Goal: Task Accomplishment & Management: Manage account settings

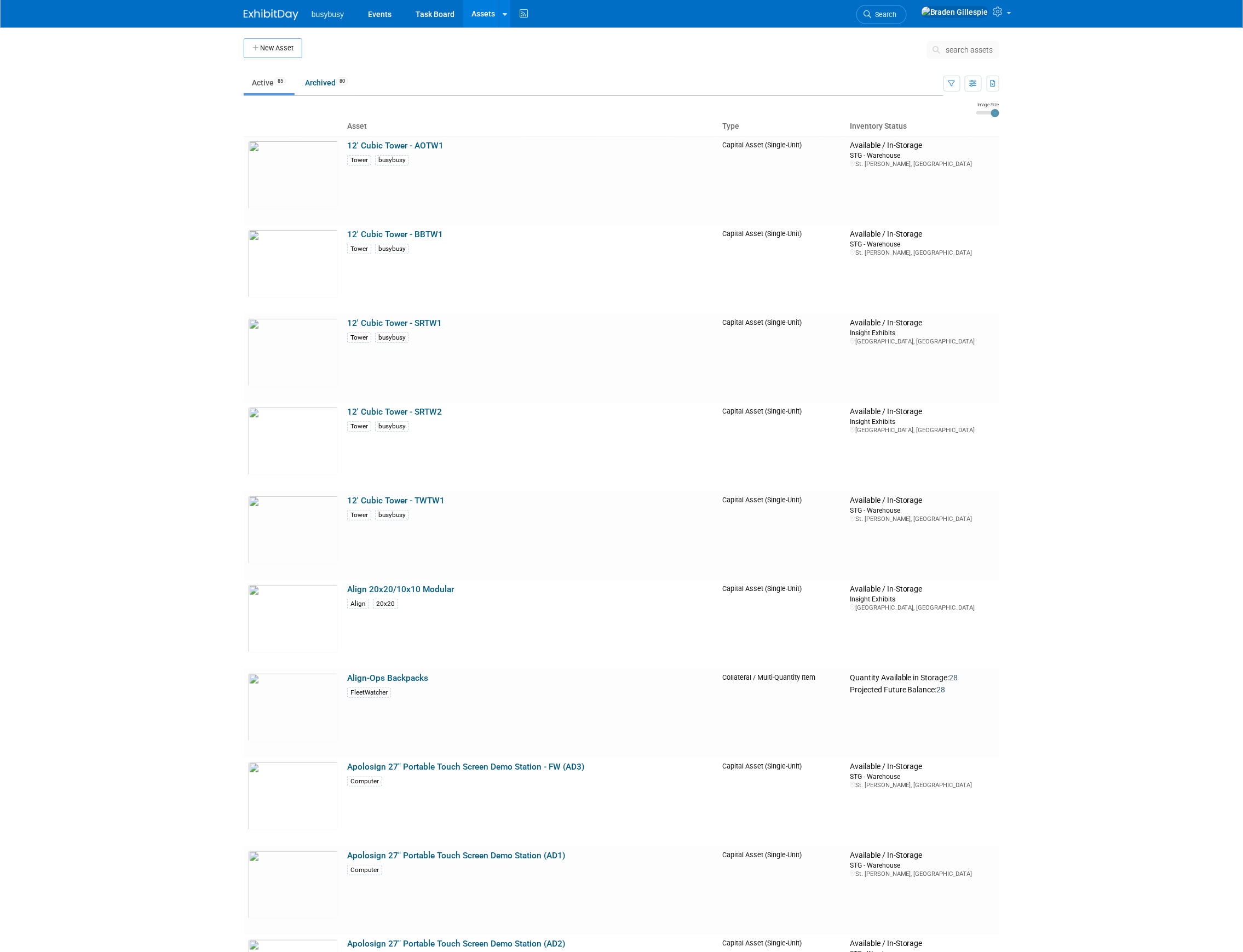
click at [259, 16] on img at bounding box center [271, 15] width 55 height 11
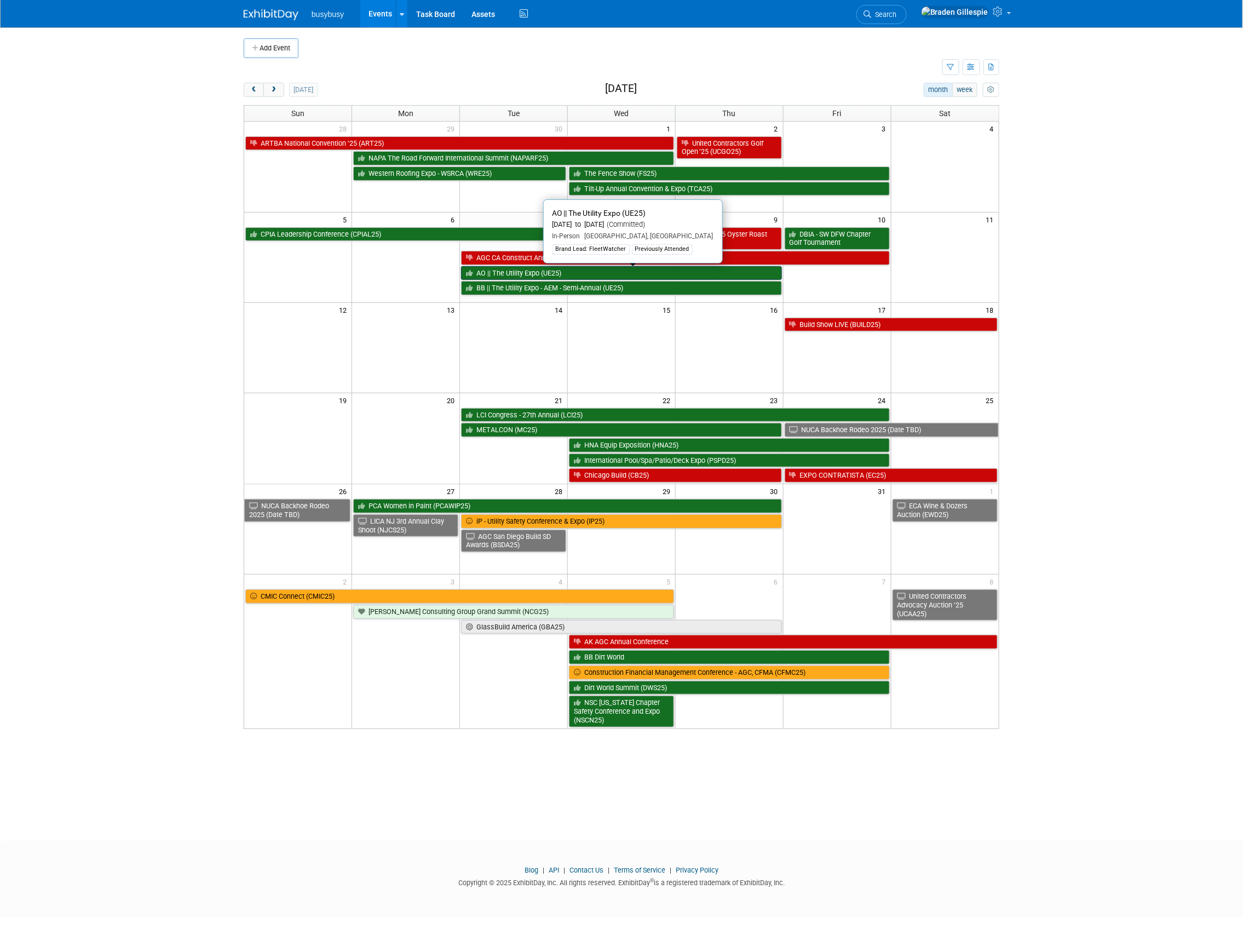
click at [511, 280] on link "AO || The Utility Expo (UE25)" at bounding box center [621, 273] width 321 height 14
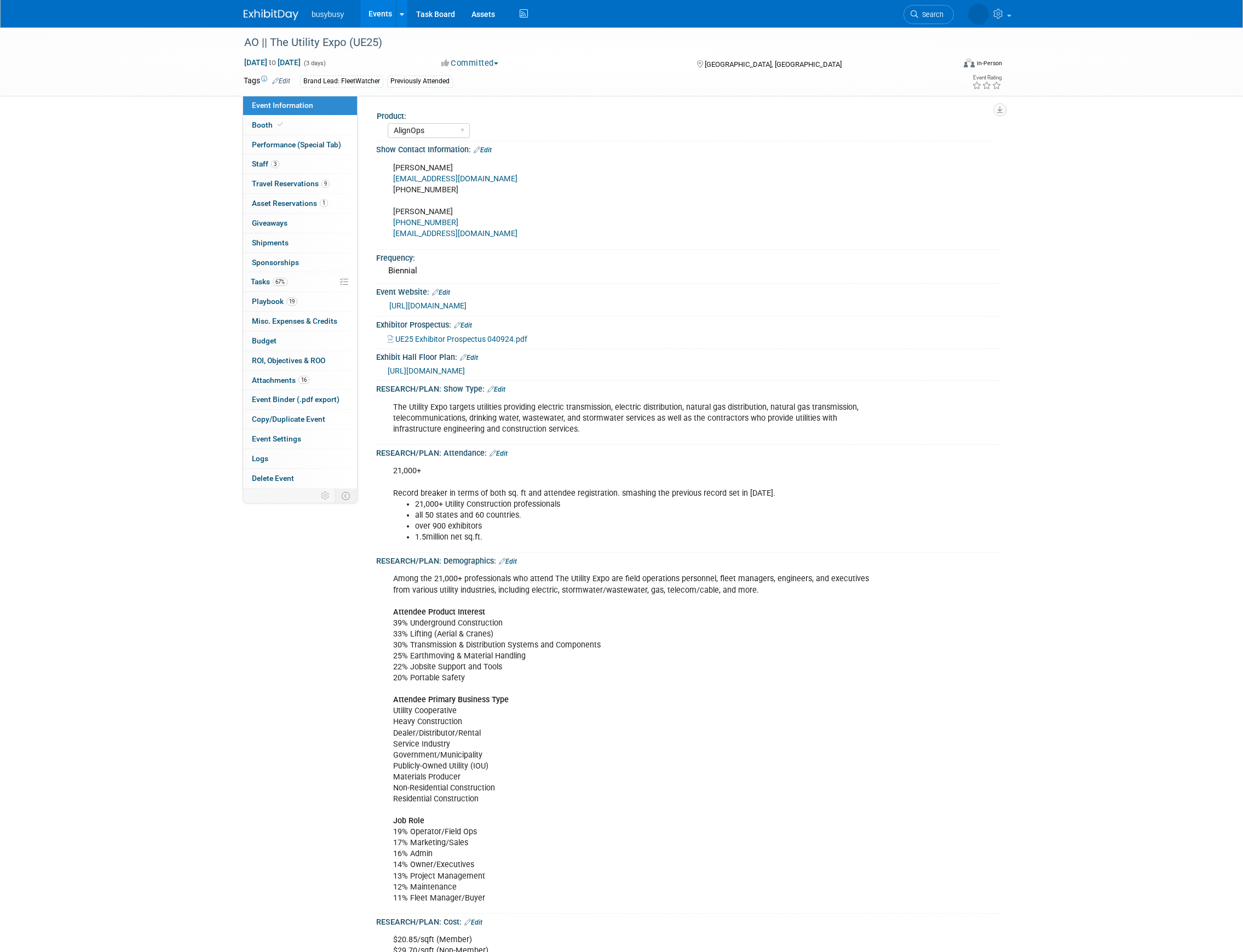
select select "AlignOps"
select select "Member"
click at [289, 128] on link "Booth" at bounding box center [300, 125] width 114 height 19
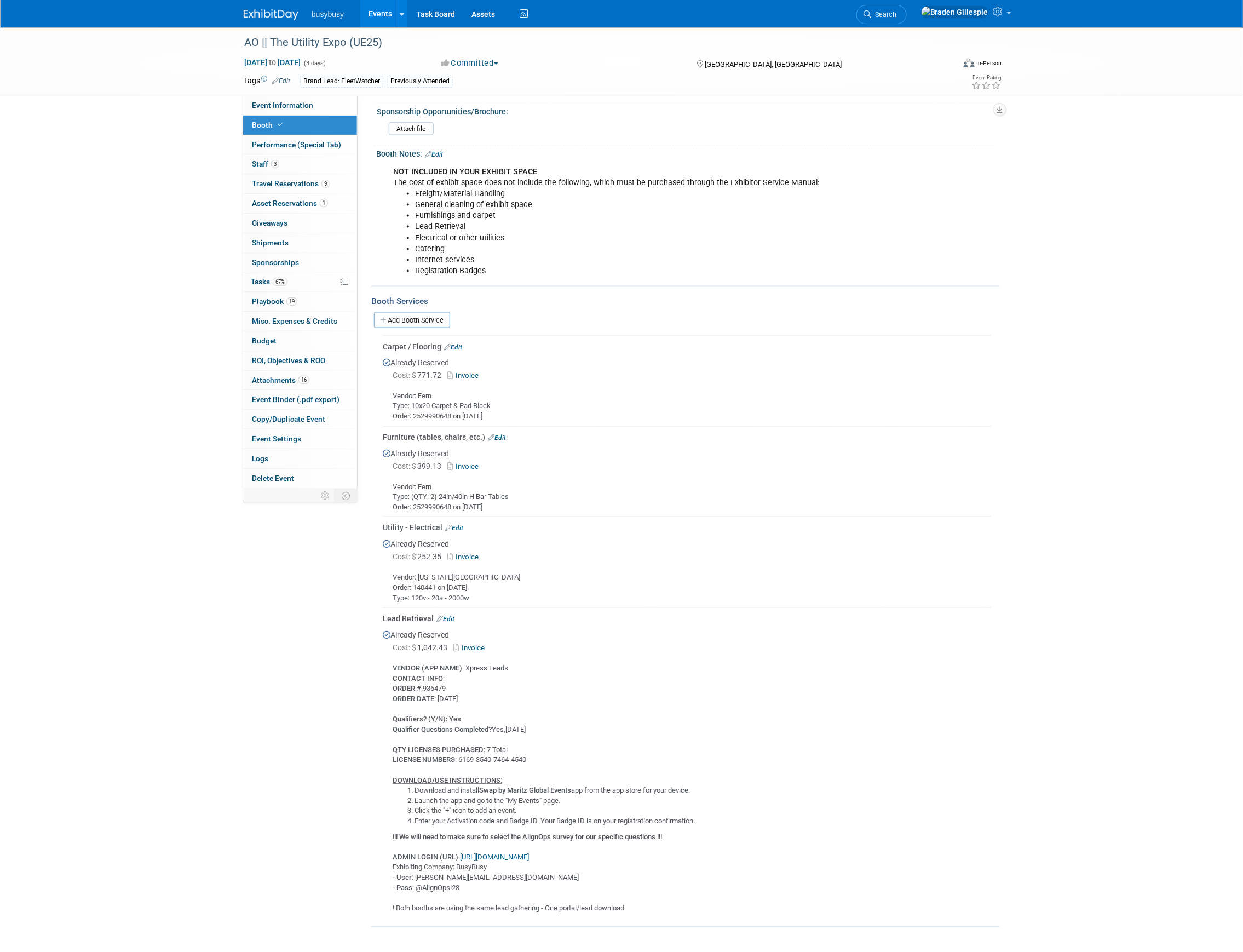
scroll to position [672, 0]
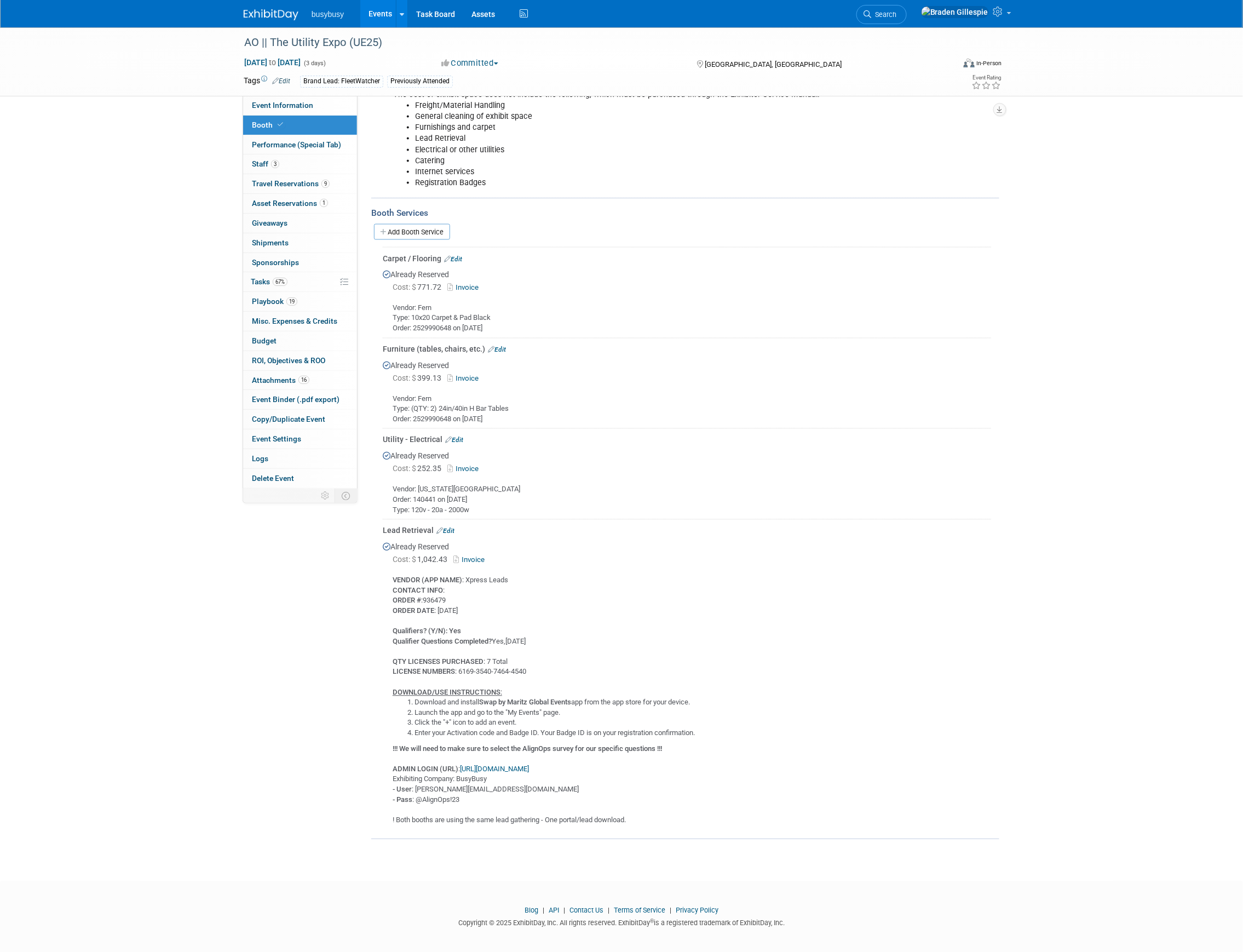
click at [517, 765] on link "https://exhibitor.swap.mge360.com/home/login?swap=False#/" at bounding box center [494, 769] width 69 height 9
click at [453, 528] on link "Edit" at bounding box center [445, 531] width 18 height 8
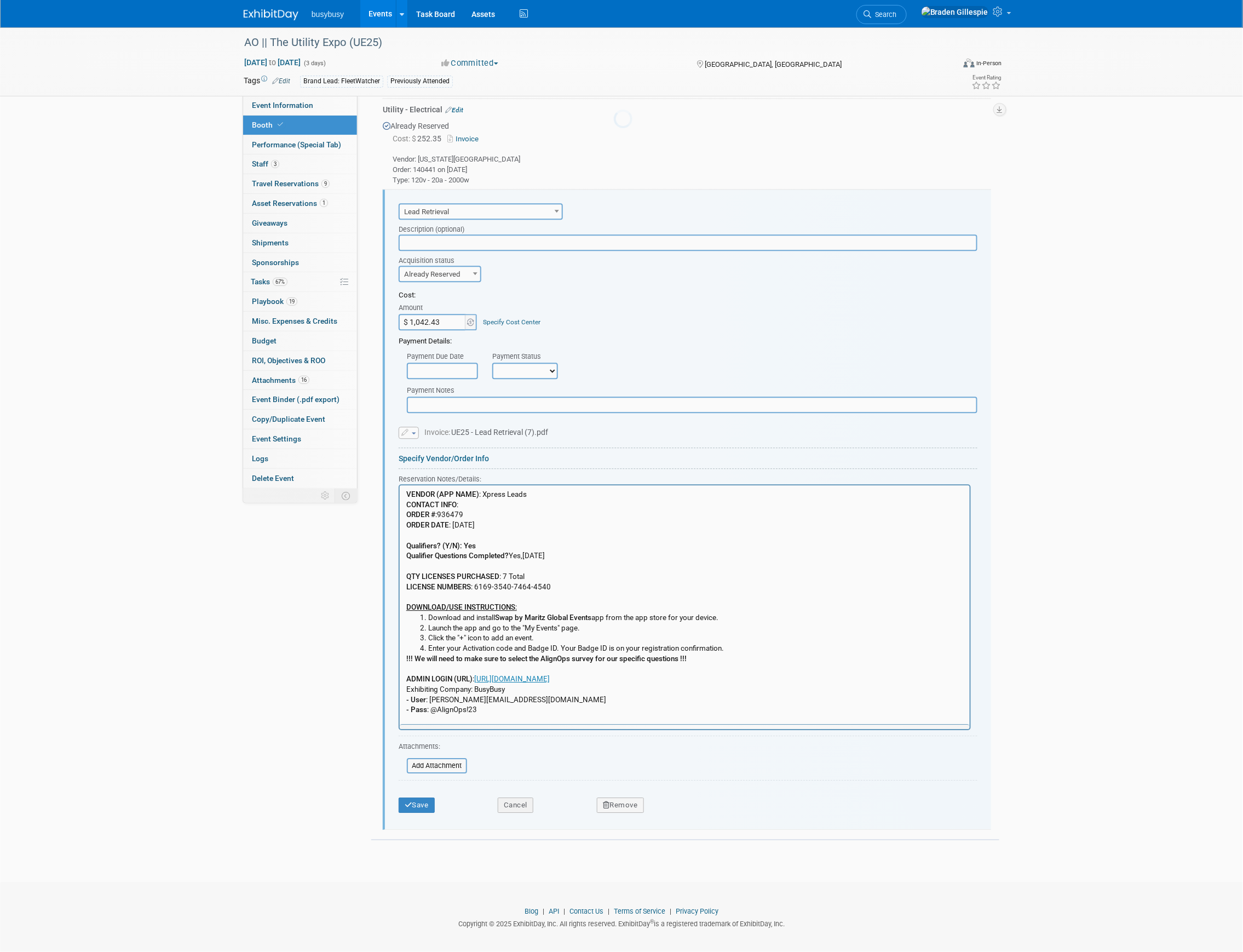
scroll to position [0, 0]
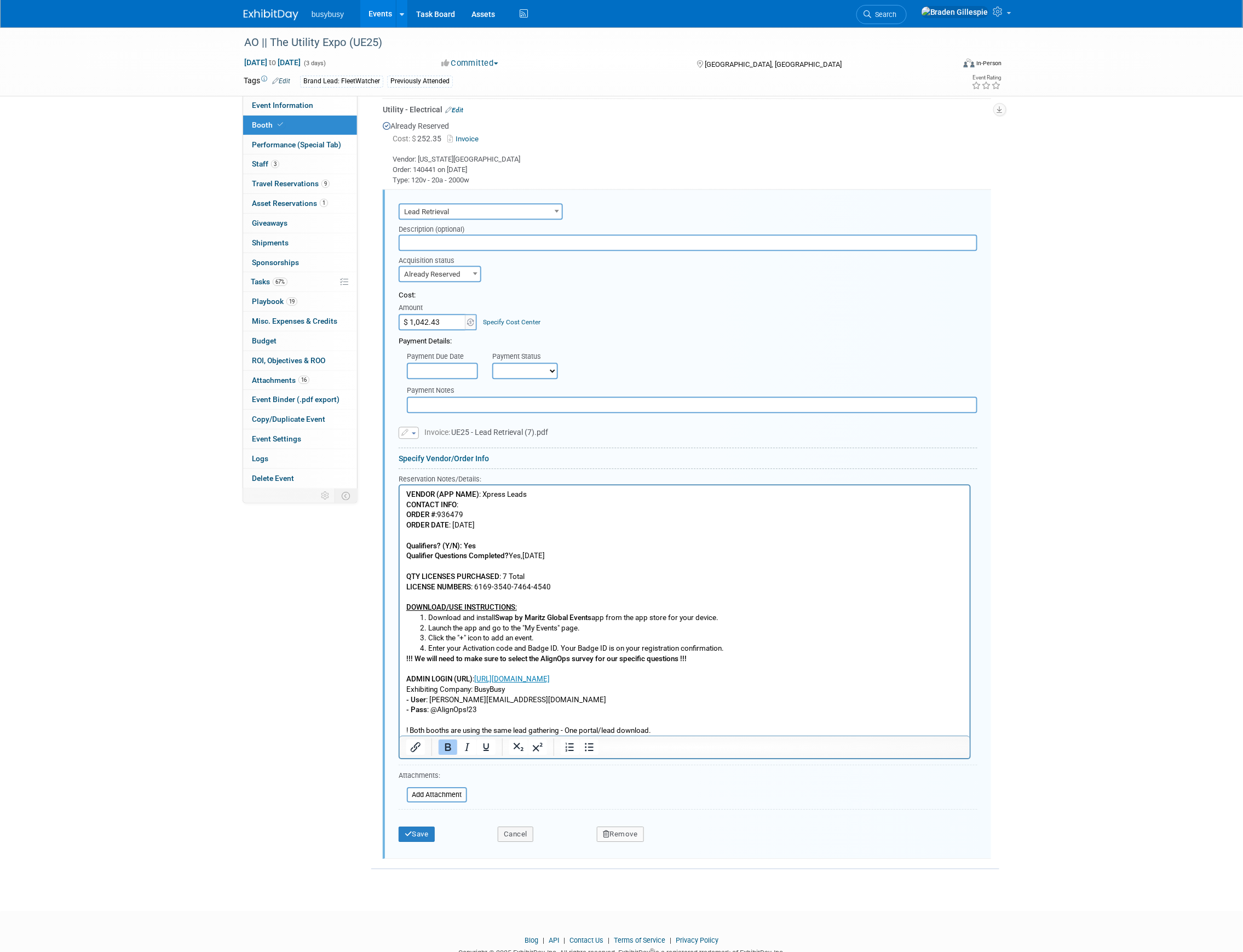
click at [663, 727] on p "!!! We will need to make sure to select the AlignOps survey for our specific qu…" at bounding box center [685, 695] width 558 height 82
click at [628, 738] on p "Rich Text Area. Press ALT-0 for help." at bounding box center [685, 741] width 558 height 10
click at [549, 681] on link "[URL][DOMAIN_NAME]" at bounding box center [512, 679] width 76 height 9
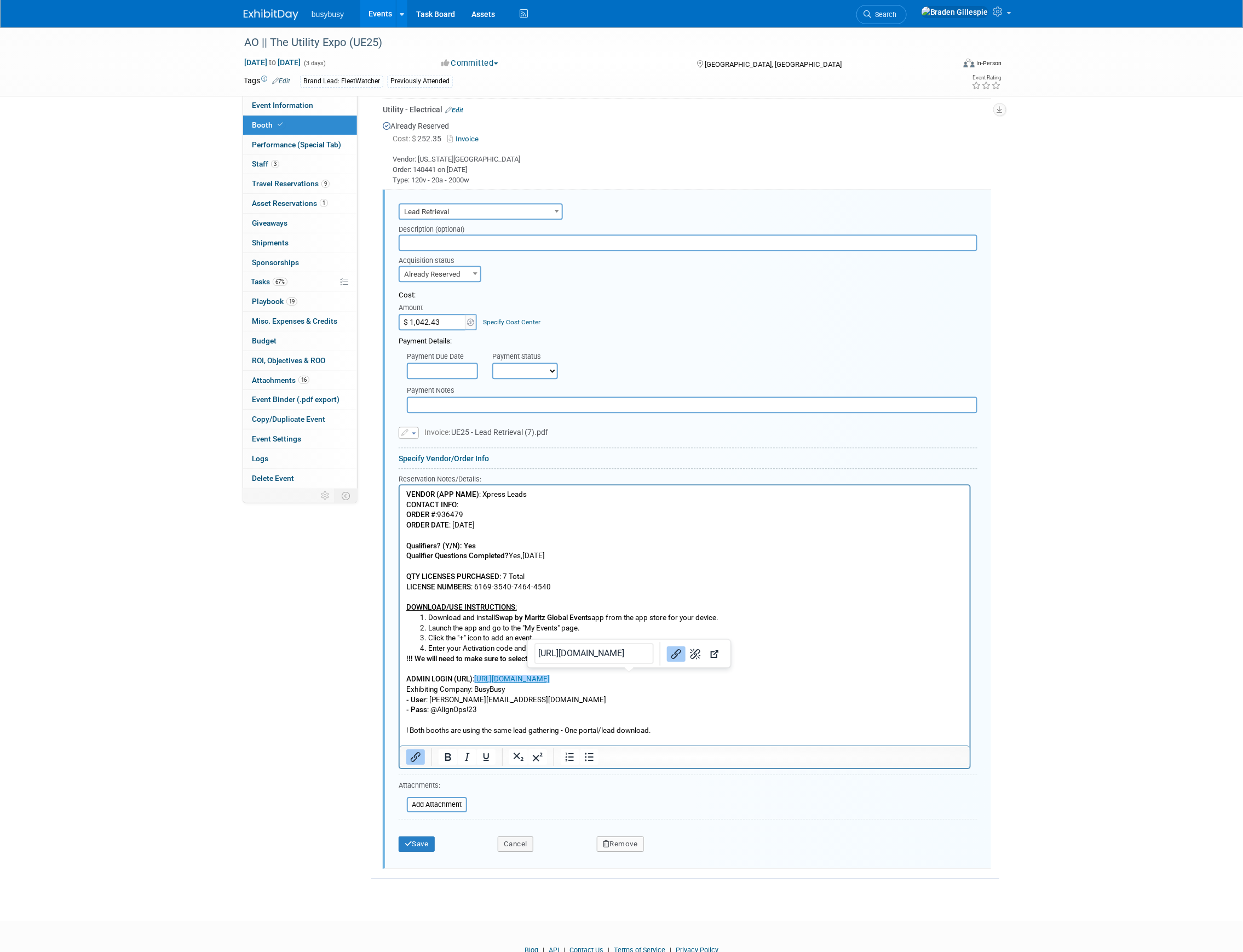
click at [809, 690] on p "!!! We will need to make sure to select the AlignOps survey for our specific qu…" at bounding box center [685, 695] width 558 height 82
click at [414, 844] on button "Save" at bounding box center [417, 844] width 36 height 15
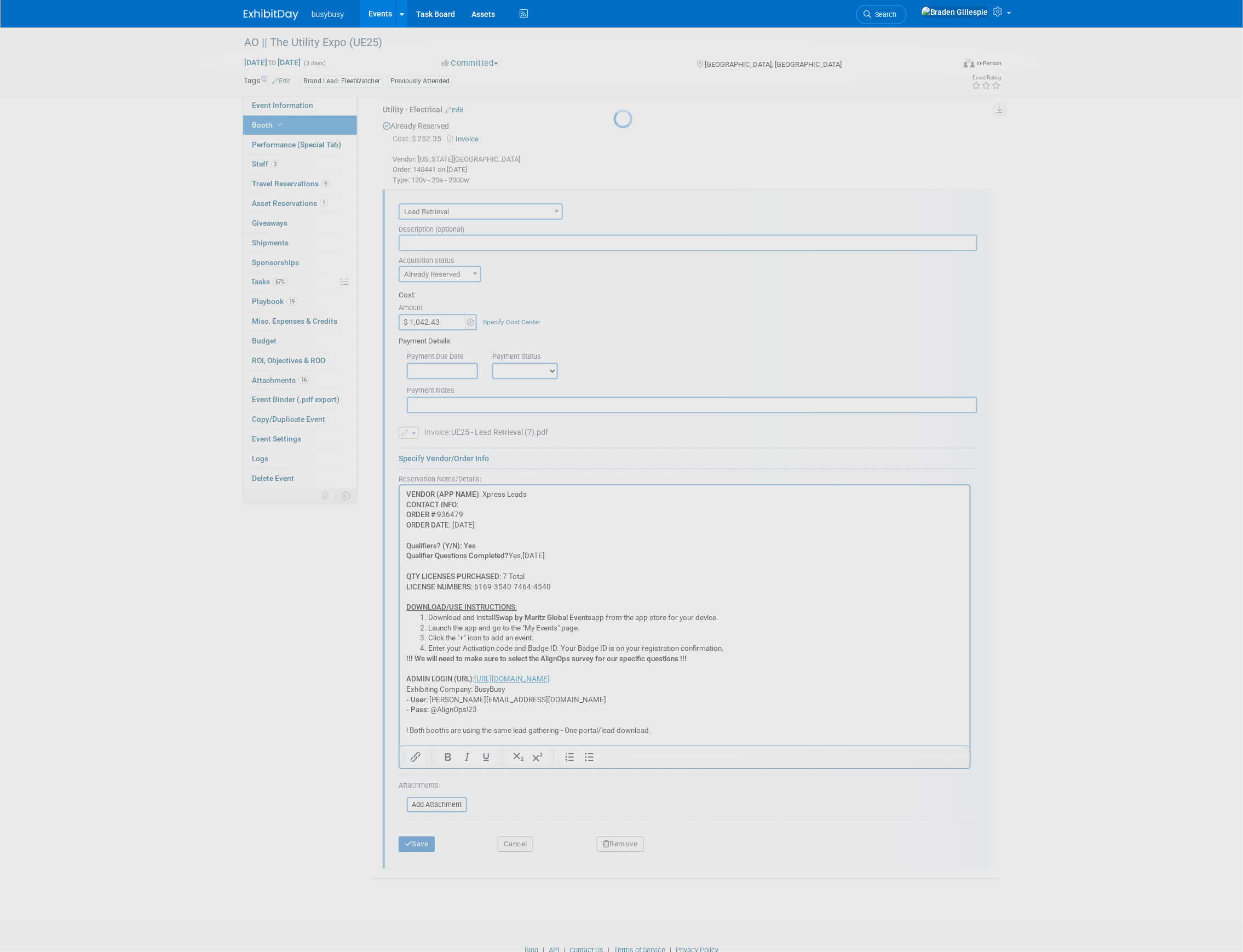
scroll to position [672, 0]
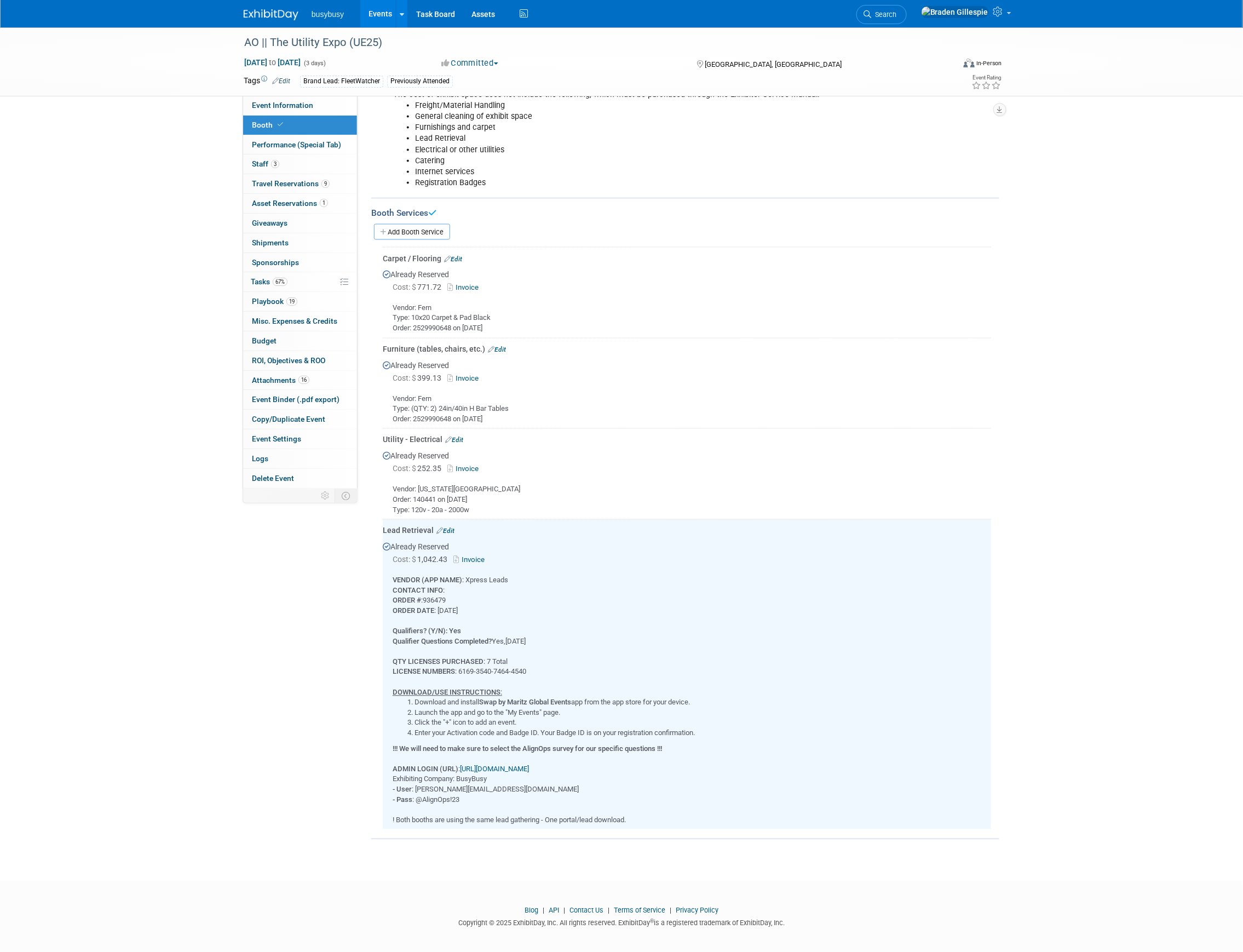
click at [529, 765] on link "[URL][DOMAIN_NAME]" at bounding box center [494, 769] width 69 height 9
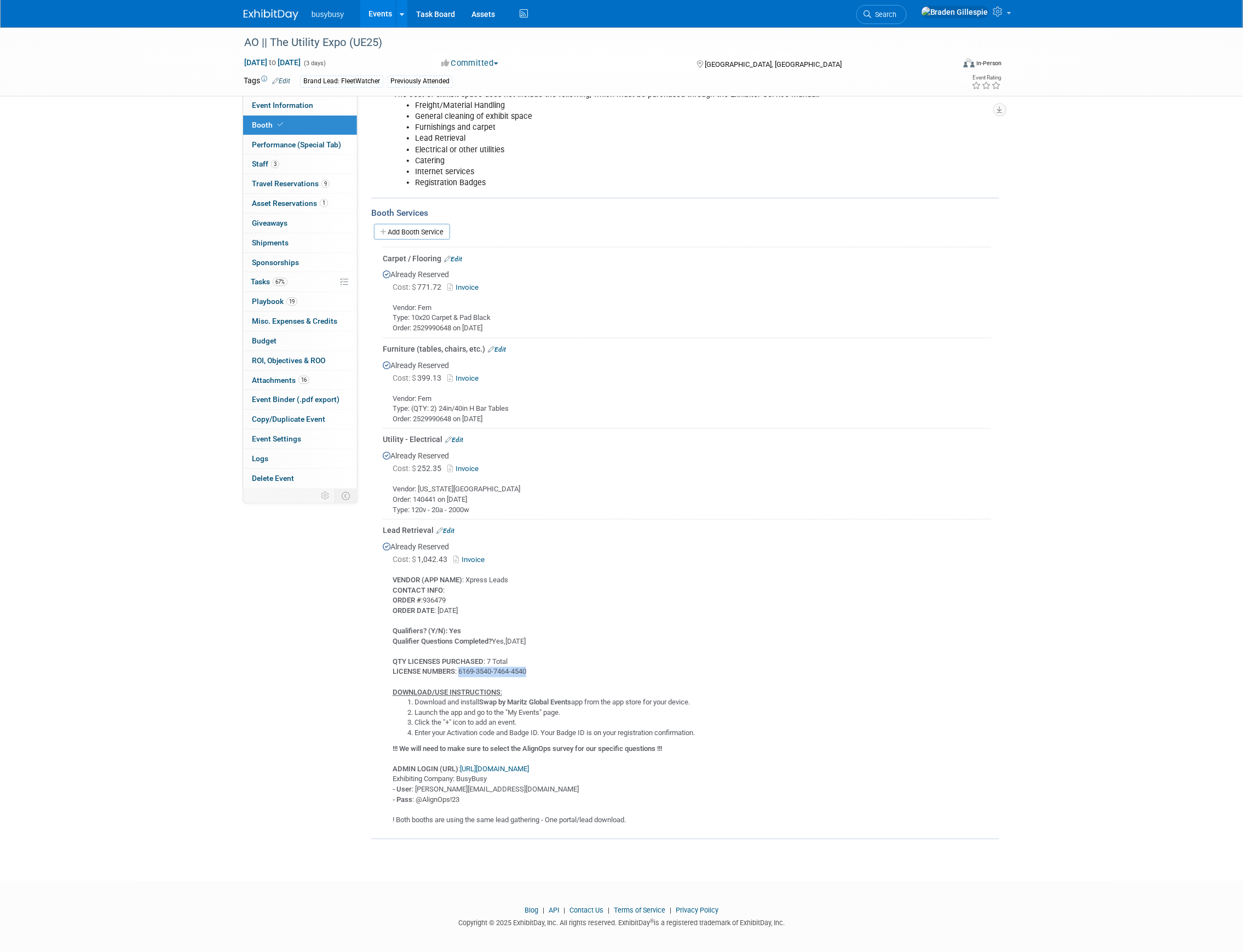
drag, startPoint x: 533, startPoint y: 666, endPoint x: 459, endPoint y: 668, distance: 74.0
click at [459, 668] on div "VENDOR (APP NAME) : Xpress Leads CONTACT INFO : ORDER # :936479 ORDER DATE : [D…" at bounding box center [687, 696] width 609 height 259
copy div "6169-3540-7464-4540"
click at [274, 16] on img at bounding box center [271, 15] width 55 height 11
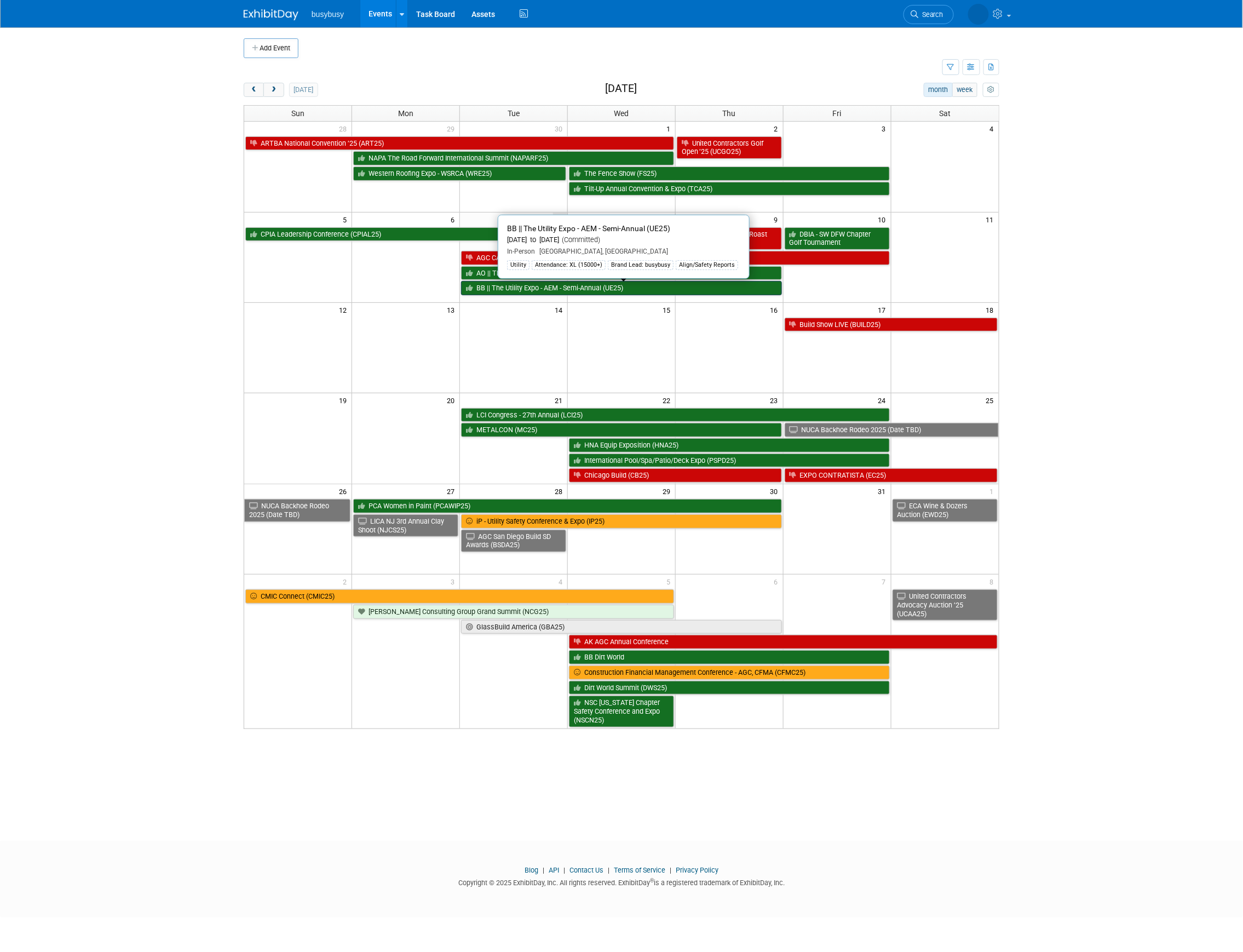
click at [551, 285] on link "BB || The Utility Expo - AEM - Semi-Annual (UE25)" at bounding box center [621, 288] width 321 height 14
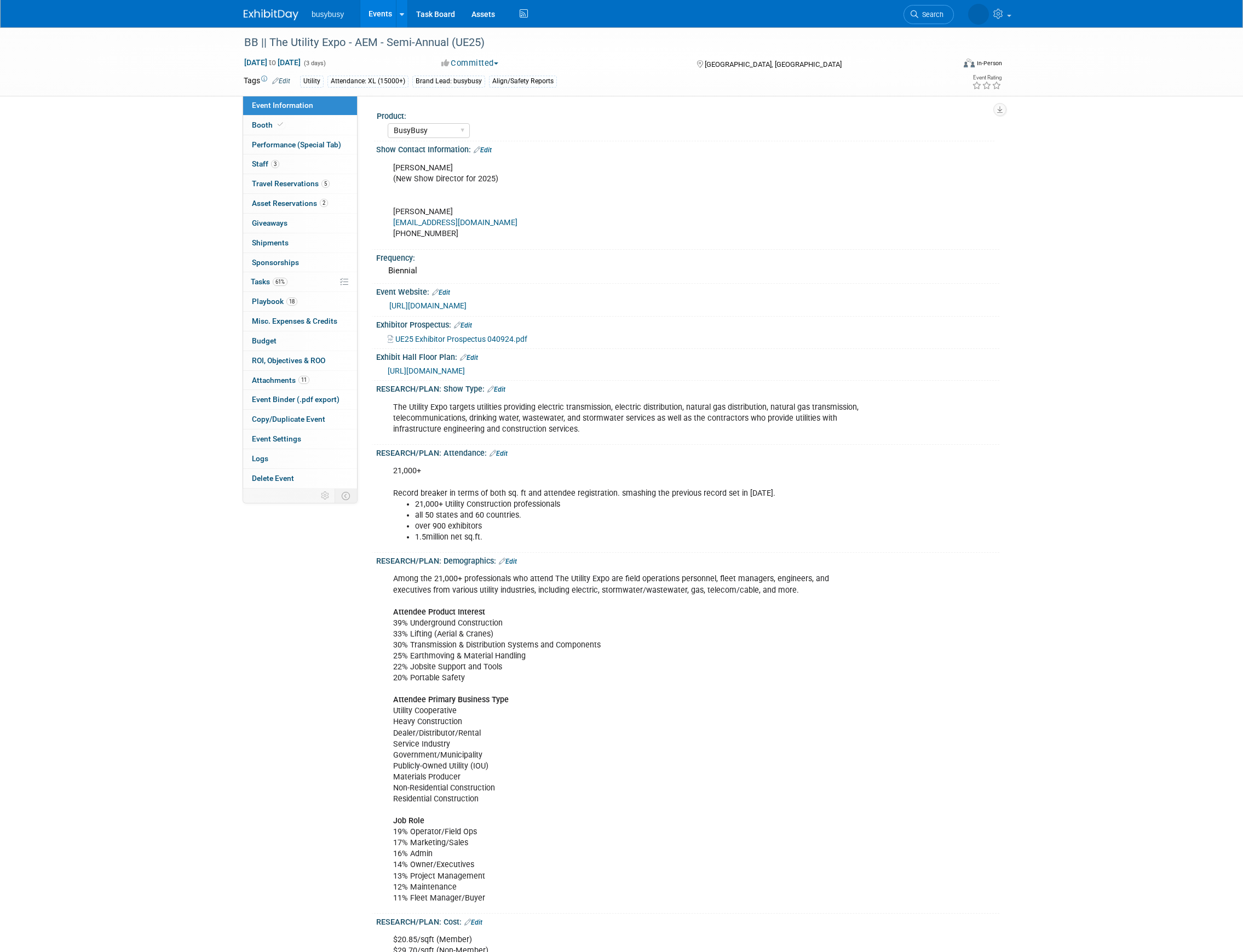
select select "BusyBusy"
select select "Member"
click at [278, 125] on icon at bounding box center [280, 125] width 5 height 6
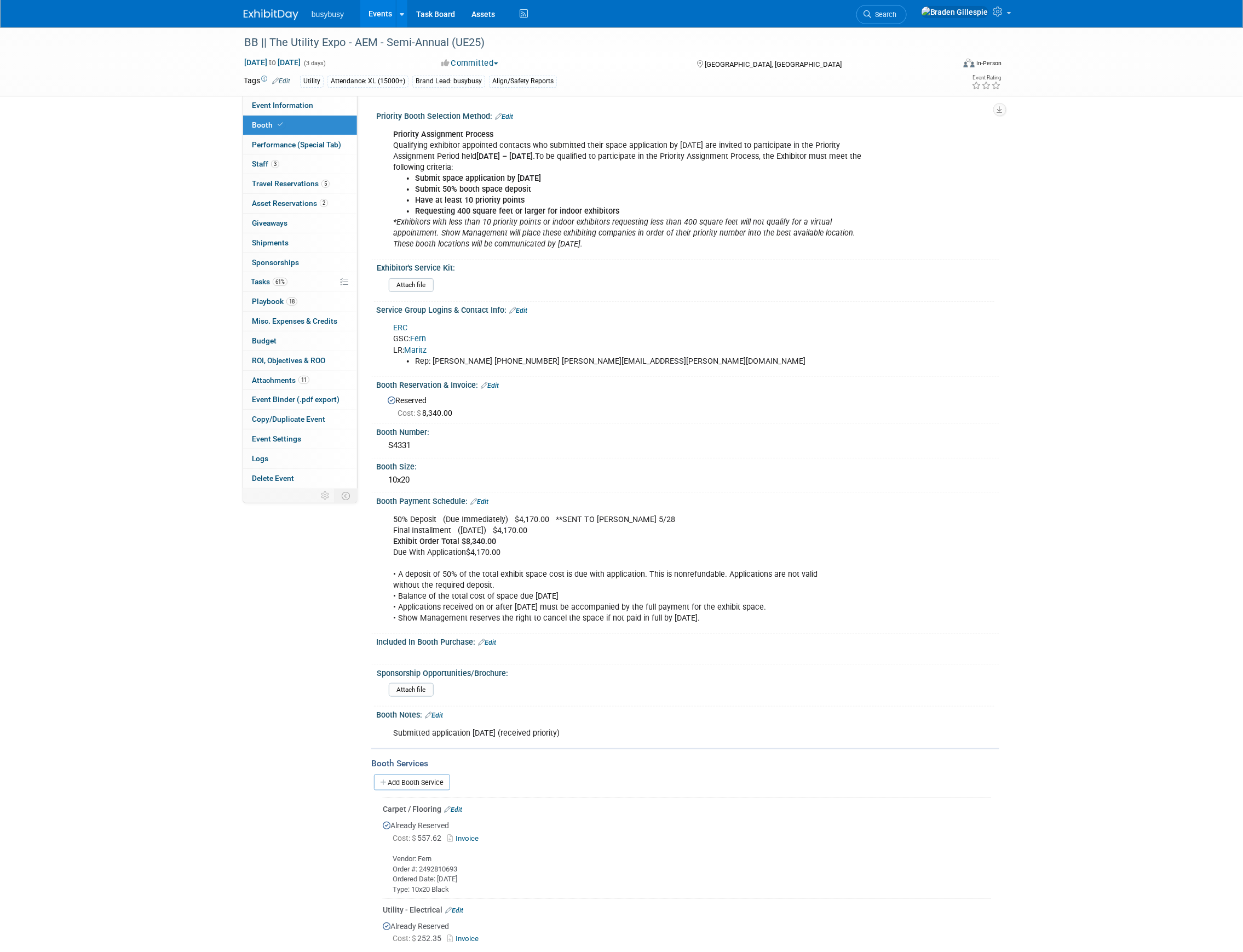
scroll to position [450, 0]
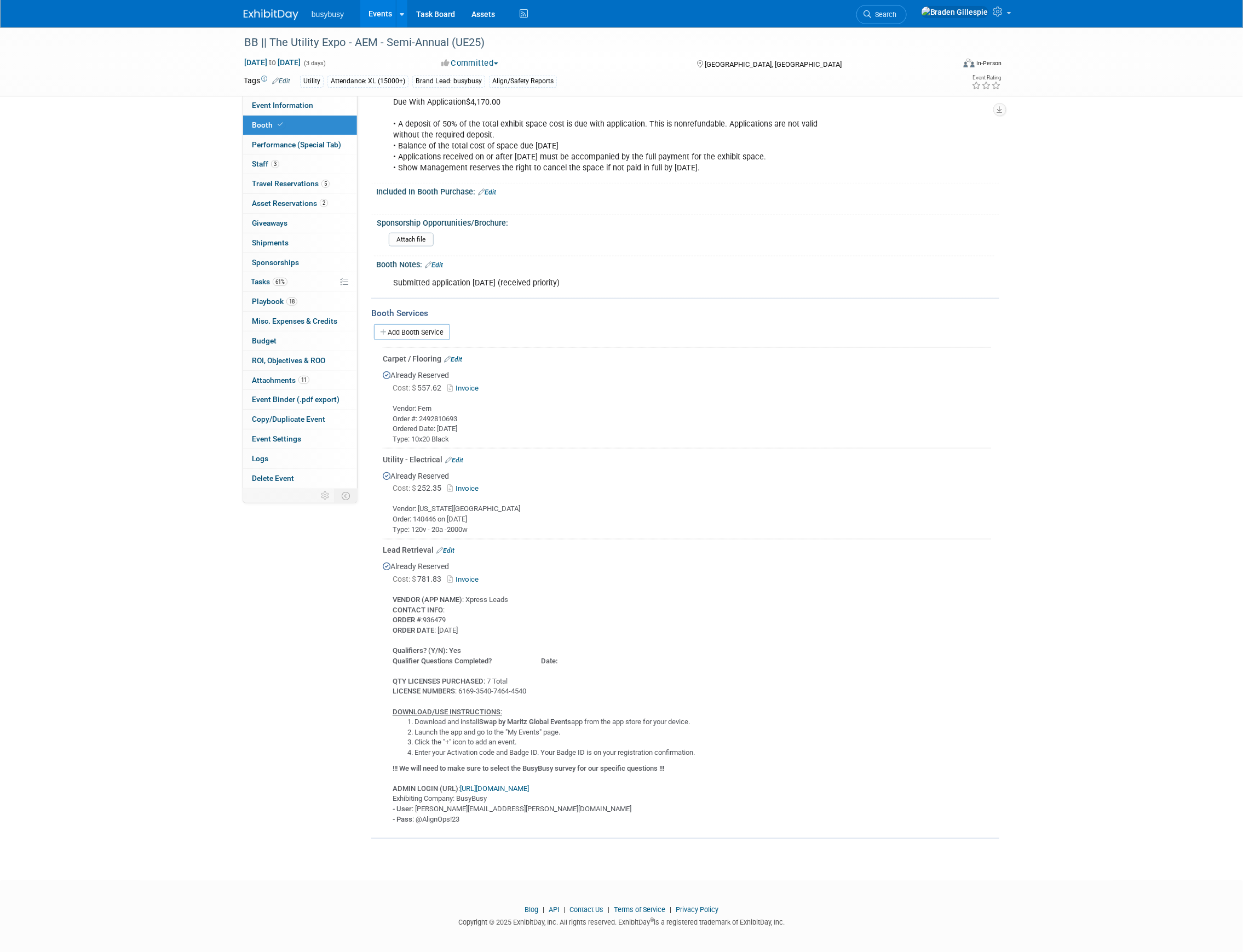
click at [447, 545] on div "Lead Retrieval Edit" at bounding box center [687, 551] width 609 height 11
click at [447, 547] on link "Edit" at bounding box center [445, 551] width 18 height 8
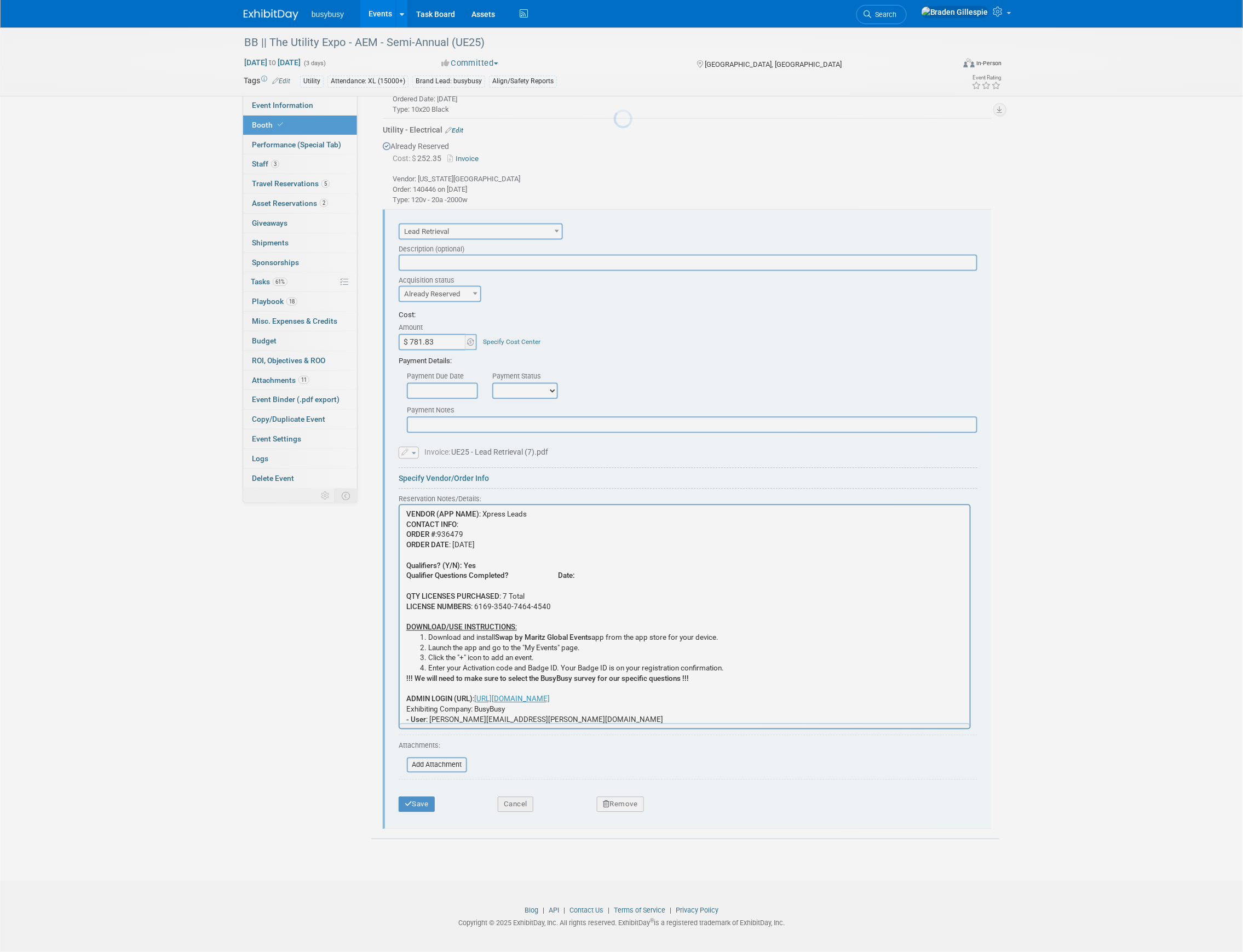
scroll to position [0, 0]
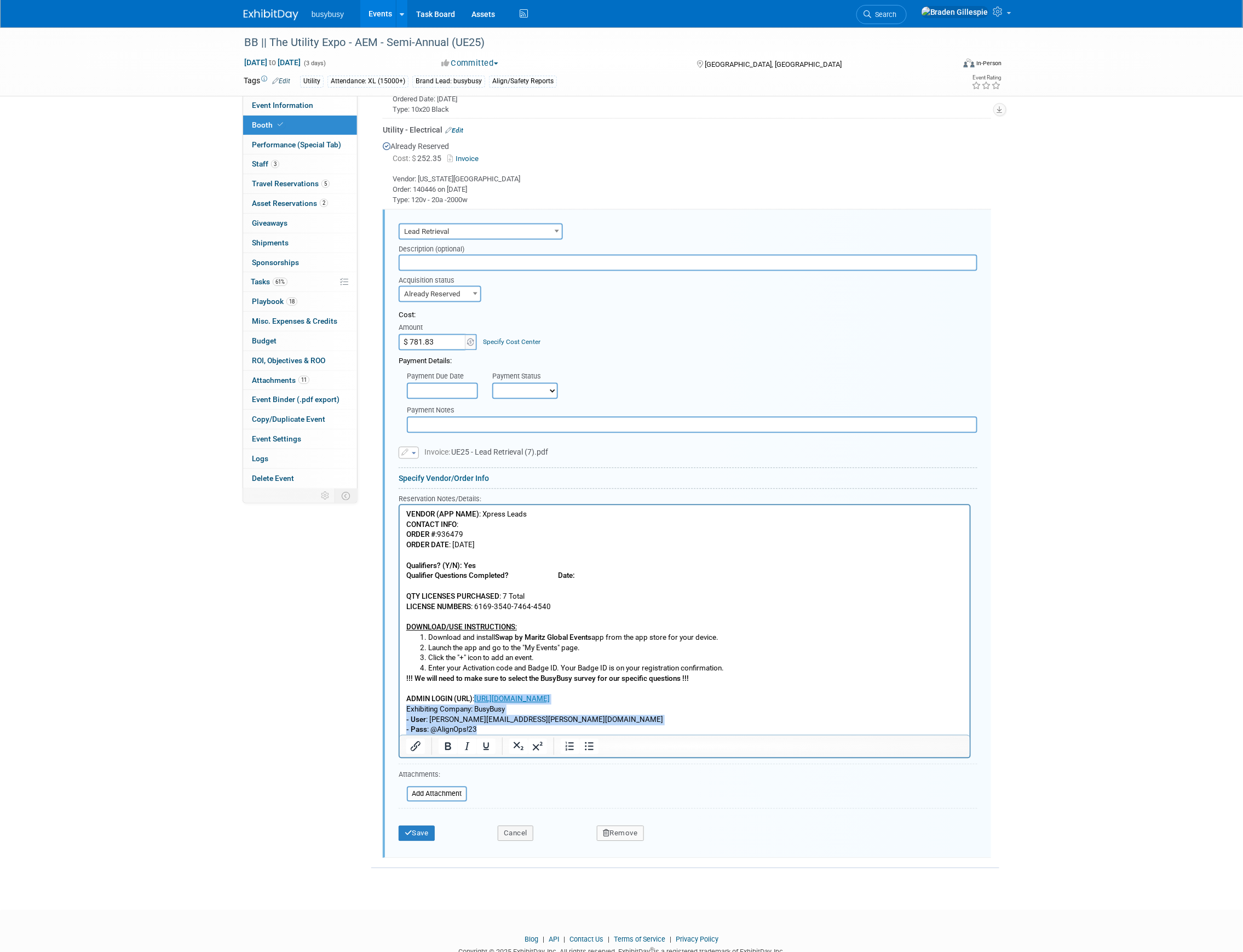
drag, startPoint x: 493, startPoint y: 732, endPoint x: 476, endPoint y: 699, distance: 37.1
click at [476, 699] on p "!!! We will need to make sure to select the BusyBusy survey for our specific qu…" at bounding box center [685, 704] width 558 height 61
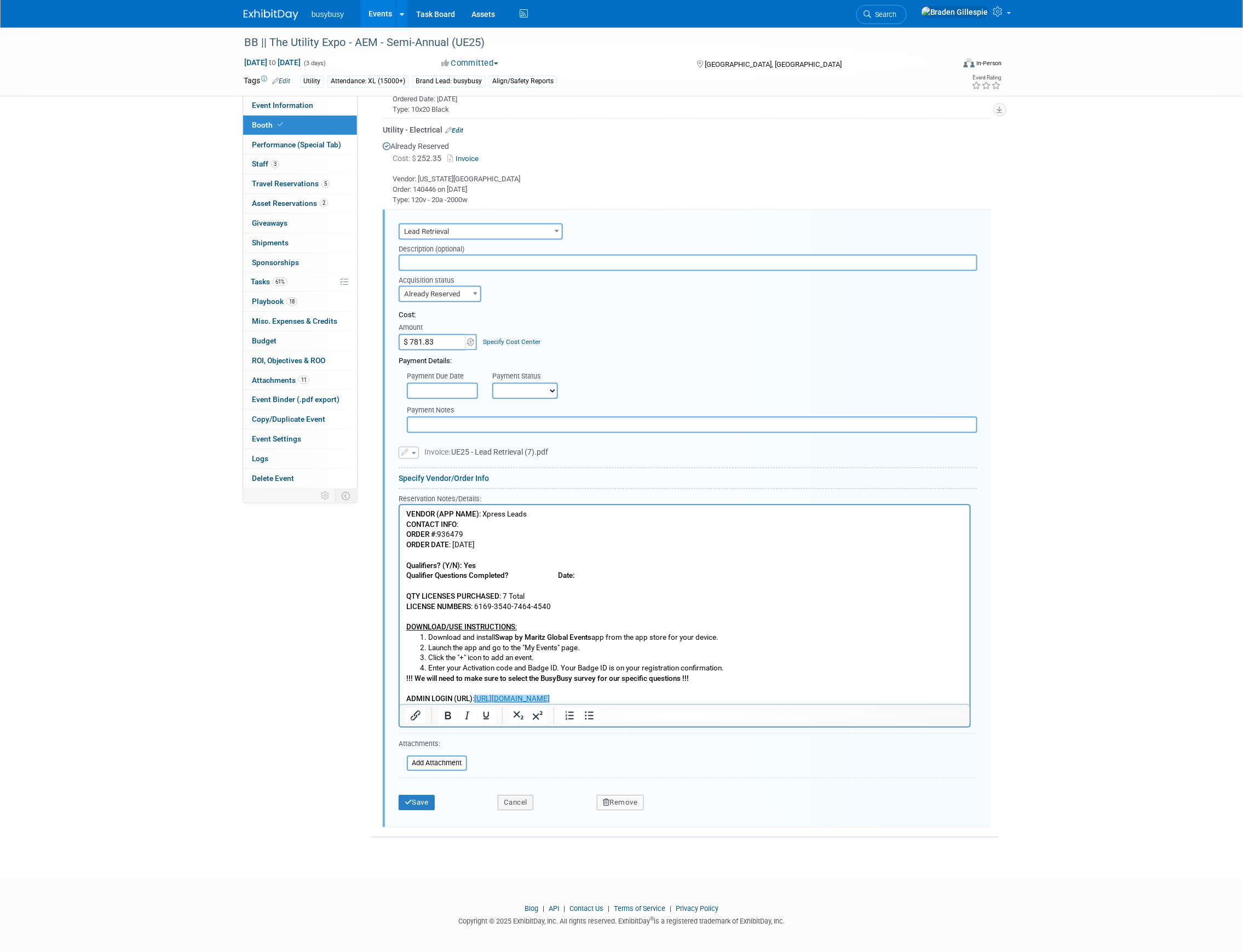
scroll to position [778, 0]
drag, startPoint x: 784, startPoint y: 693, endPoint x: 547, endPoint y: 702, distance: 237.2
click at [547, 702] on p "!!! We will need to make sure to select the BusyBusy survey for our specific qu…" at bounding box center [685, 692] width 558 height 31
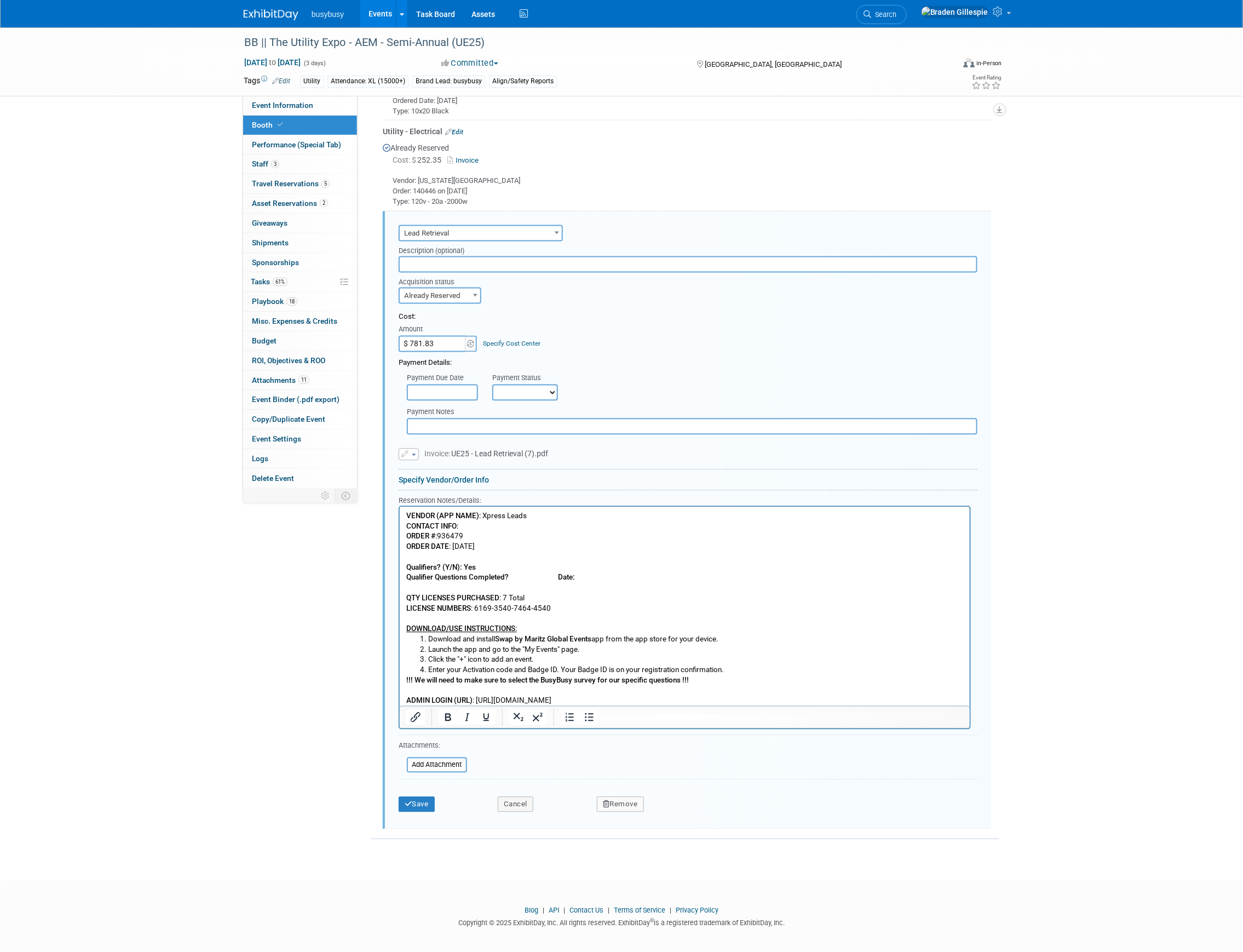
click at [780, 698] on p "!!! We will need to make sure to select the BusyBusy survey for our specific qu…" at bounding box center [685, 692] width 558 height 31
drag, startPoint x: 781, startPoint y: 698, endPoint x: 481, endPoint y: 700, distance: 300.0
click at [481, 700] on p "!!! We will need to make sure to select the BusyBusy survey for our specific qu…" at bounding box center [685, 692] width 558 height 31
click at [421, 713] on icon "Insert/edit link" at bounding box center [415, 717] width 13 height 13
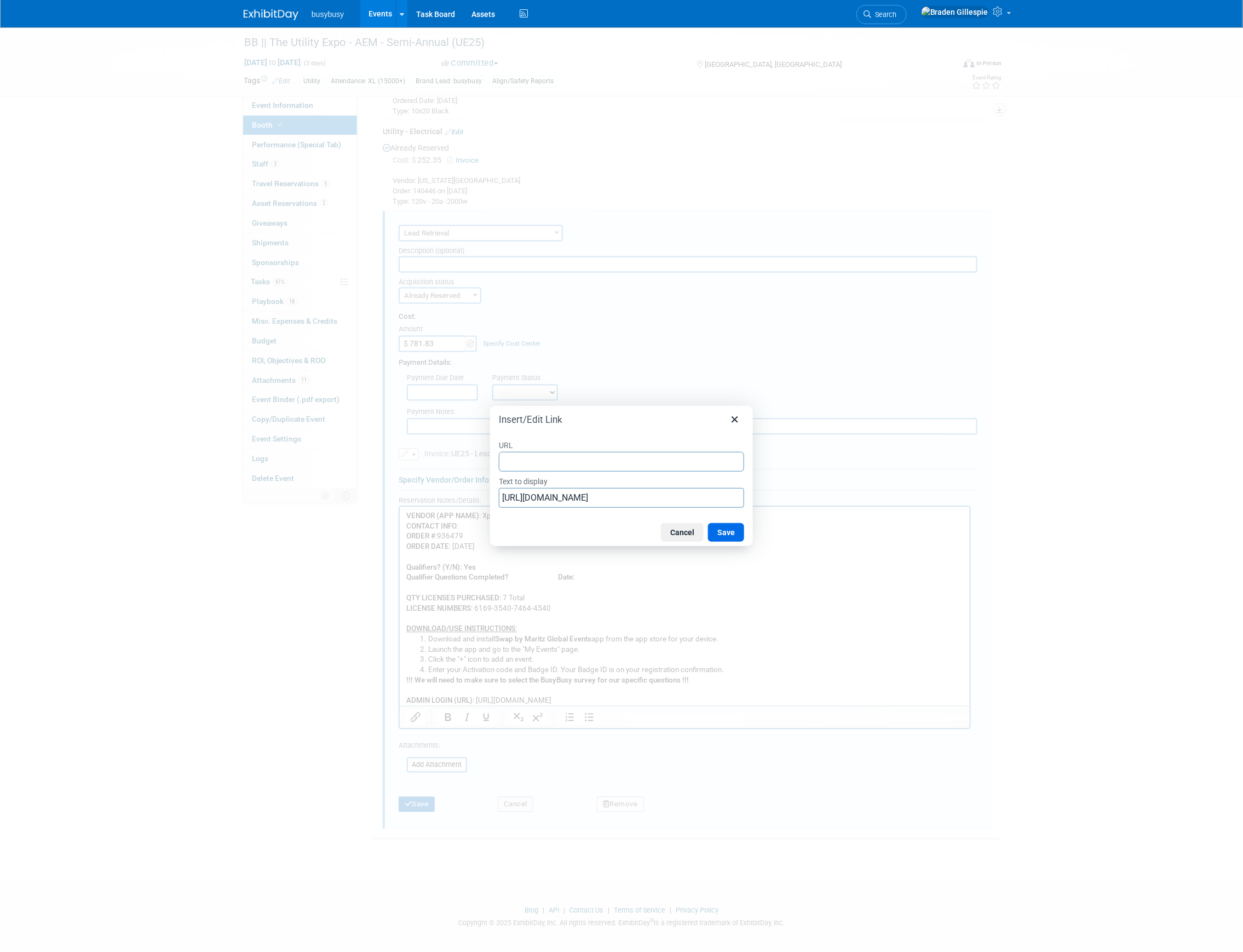
type input "[URL][DOMAIN_NAME]"
click at [723, 534] on button "Save" at bounding box center [726, 532] width 36 height 19
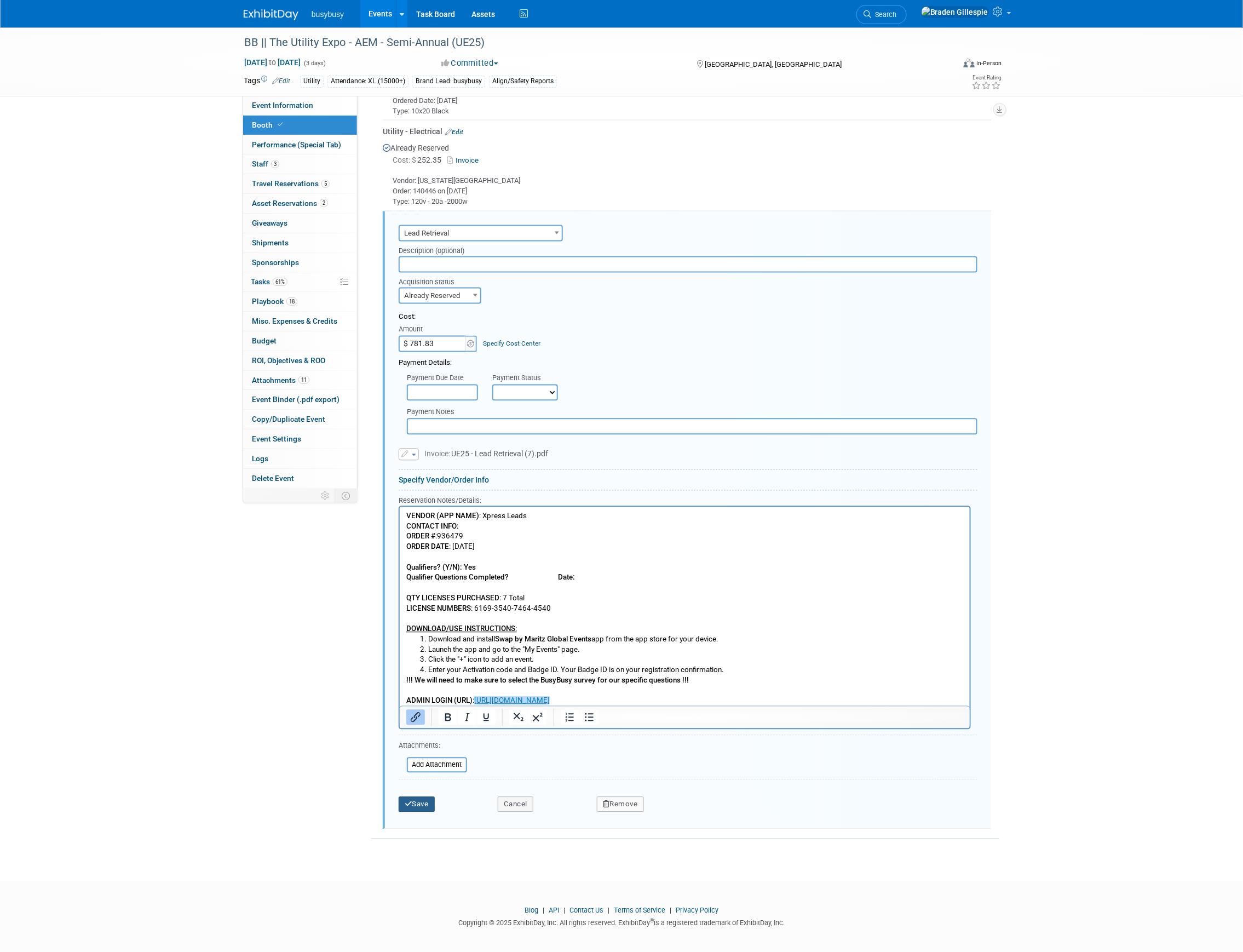
click at [416, 800] on button "Save" at bounding box center [417, 805] width 36 height 15
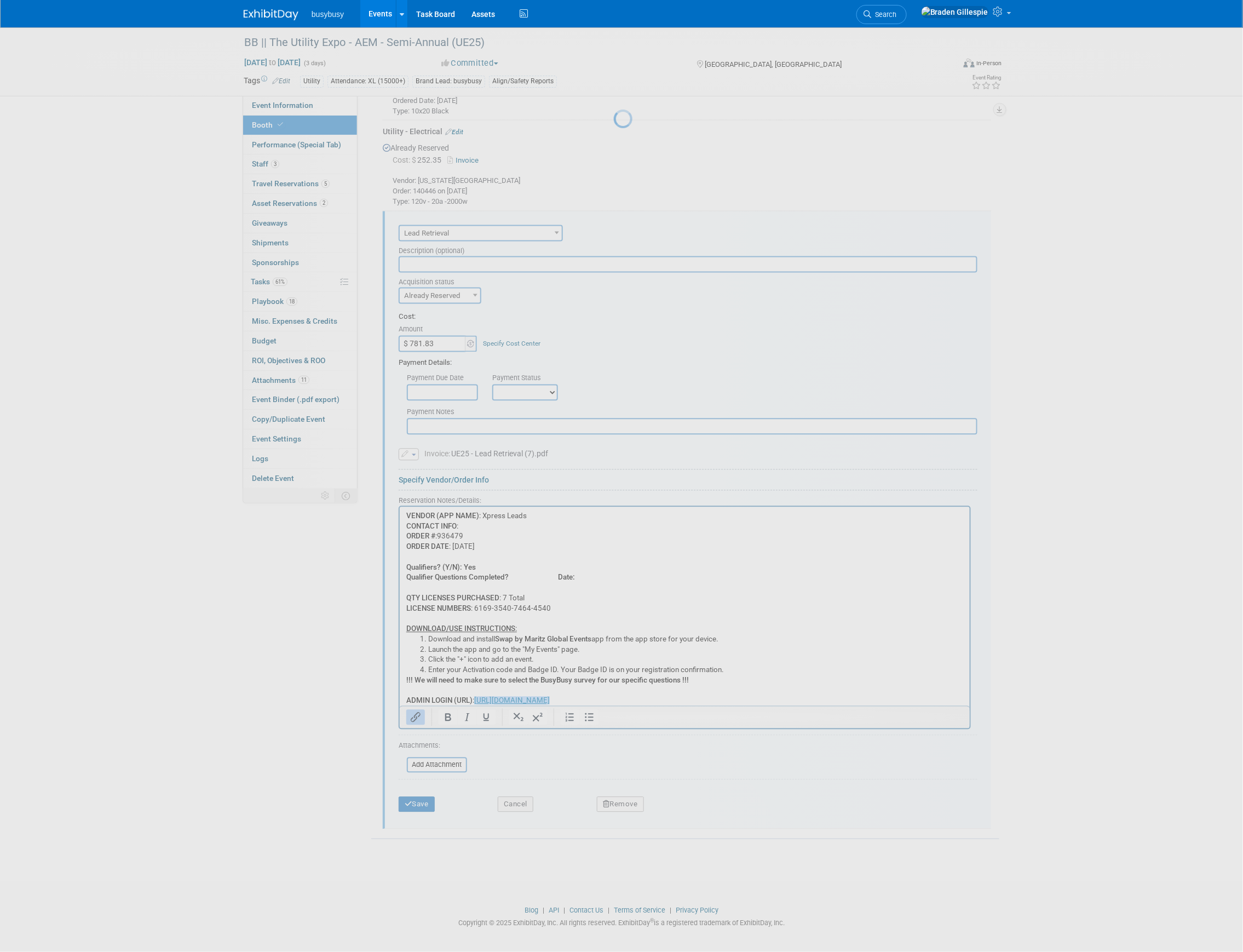
scroll to position [420, 0]
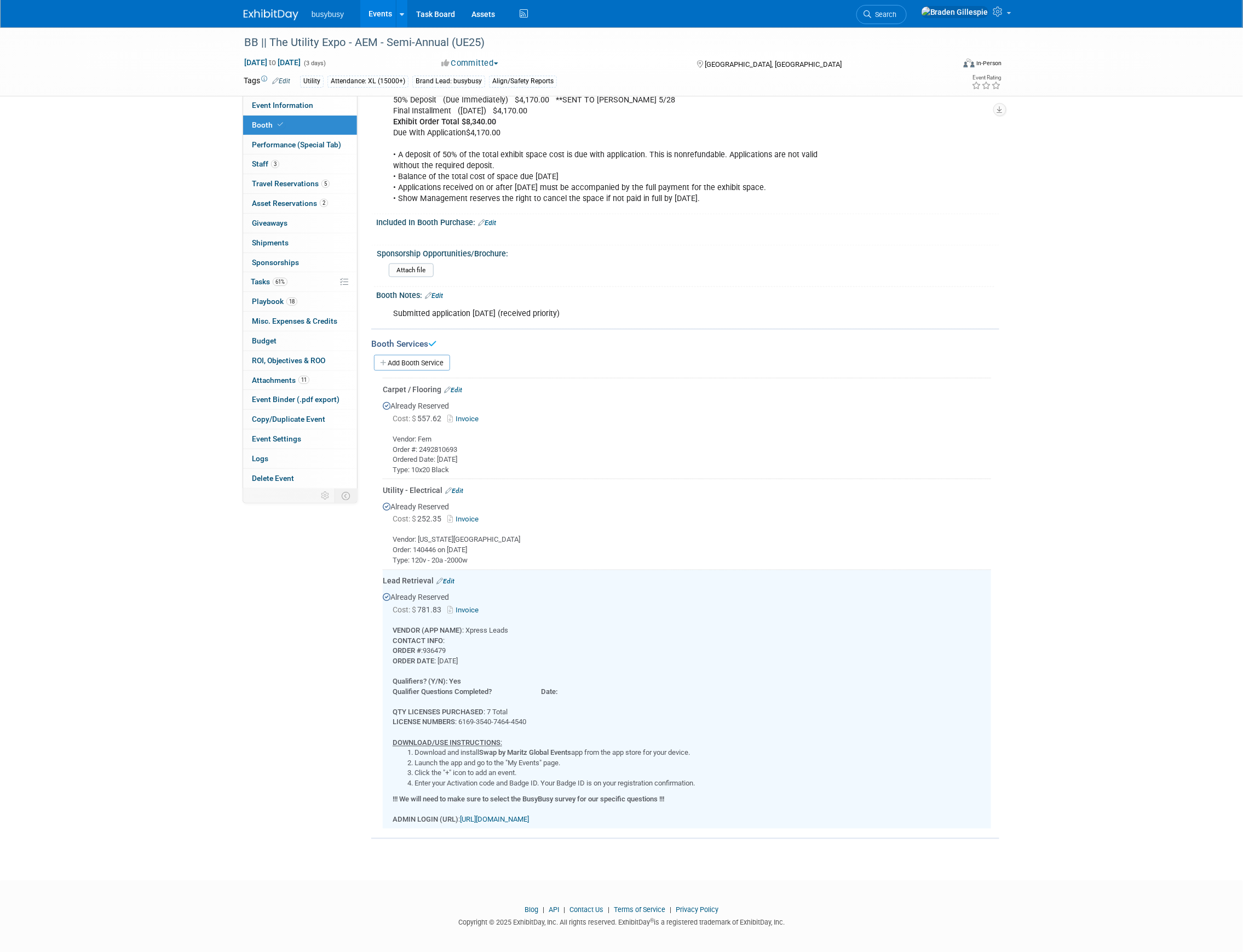
click at [274, 5] on link at bounding box center [278, 9] width 68 height 9
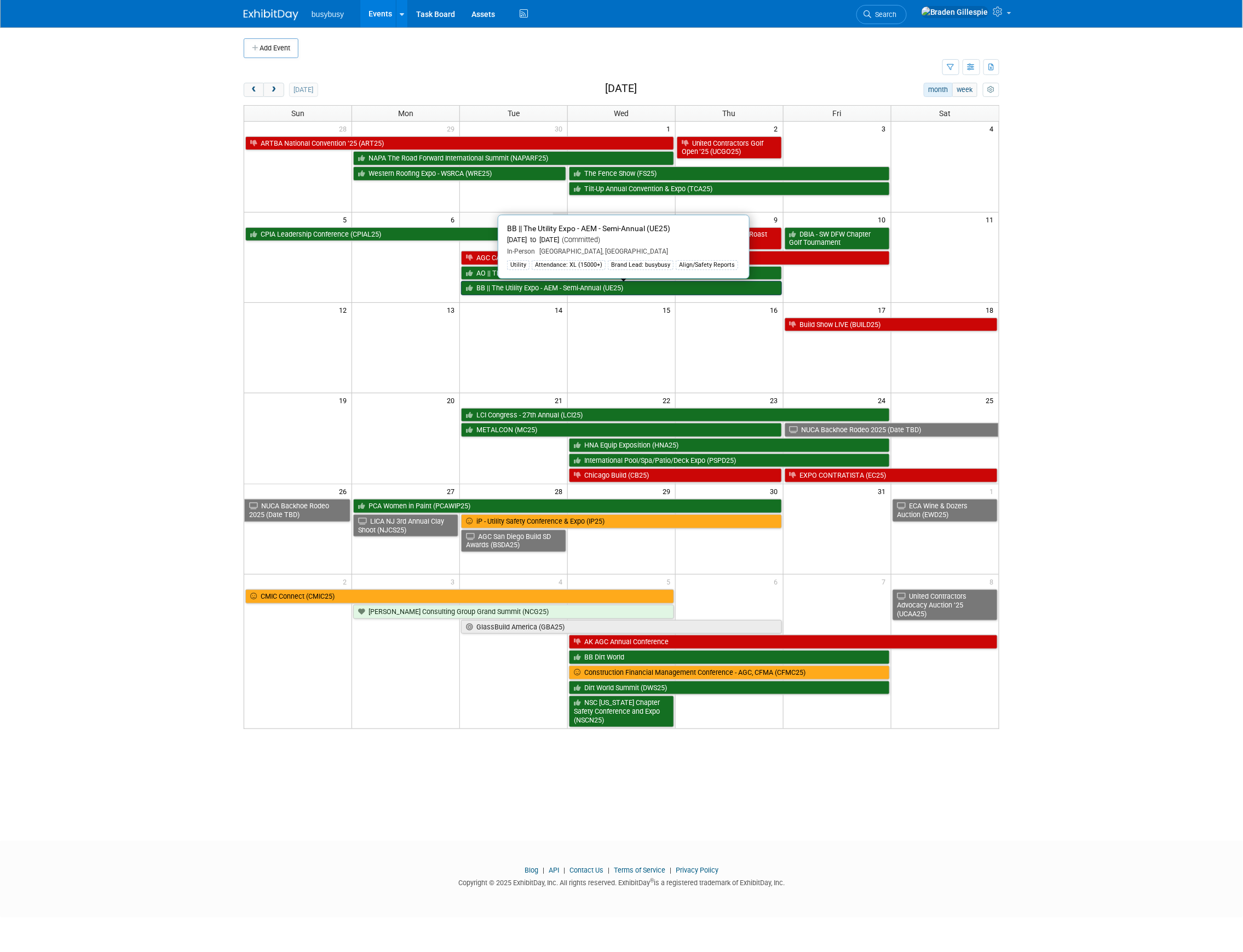
click at [577, 285] on link "BB || The Utility Expo - AEM - Semi-Annual (UE25)" at bounding box center [621, 288] width 321 height 14
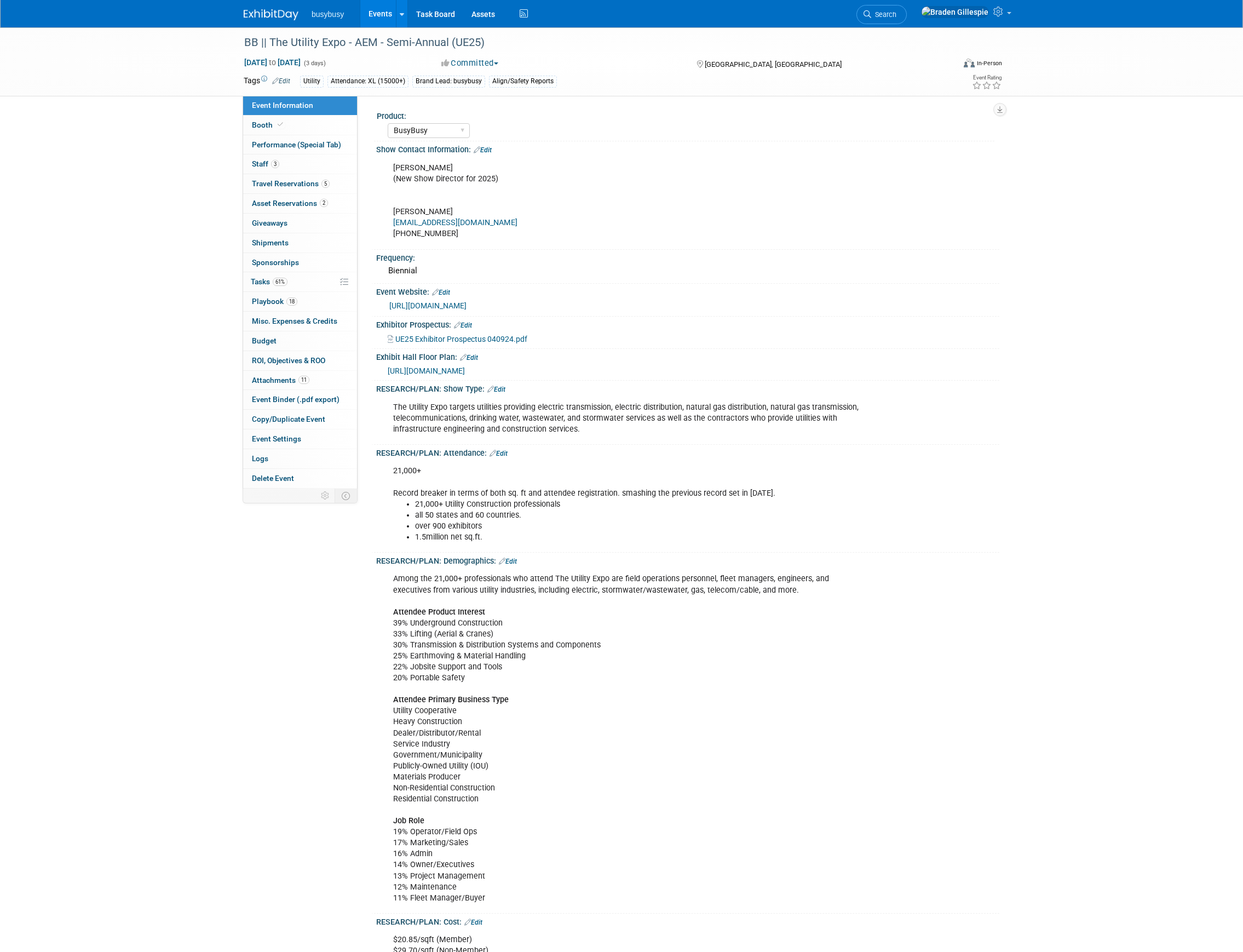
select select "BusyBusy"
select select "Member"
click at [283, 121] on span "Booth" at bounding box center [268, 125] width 33 height 9
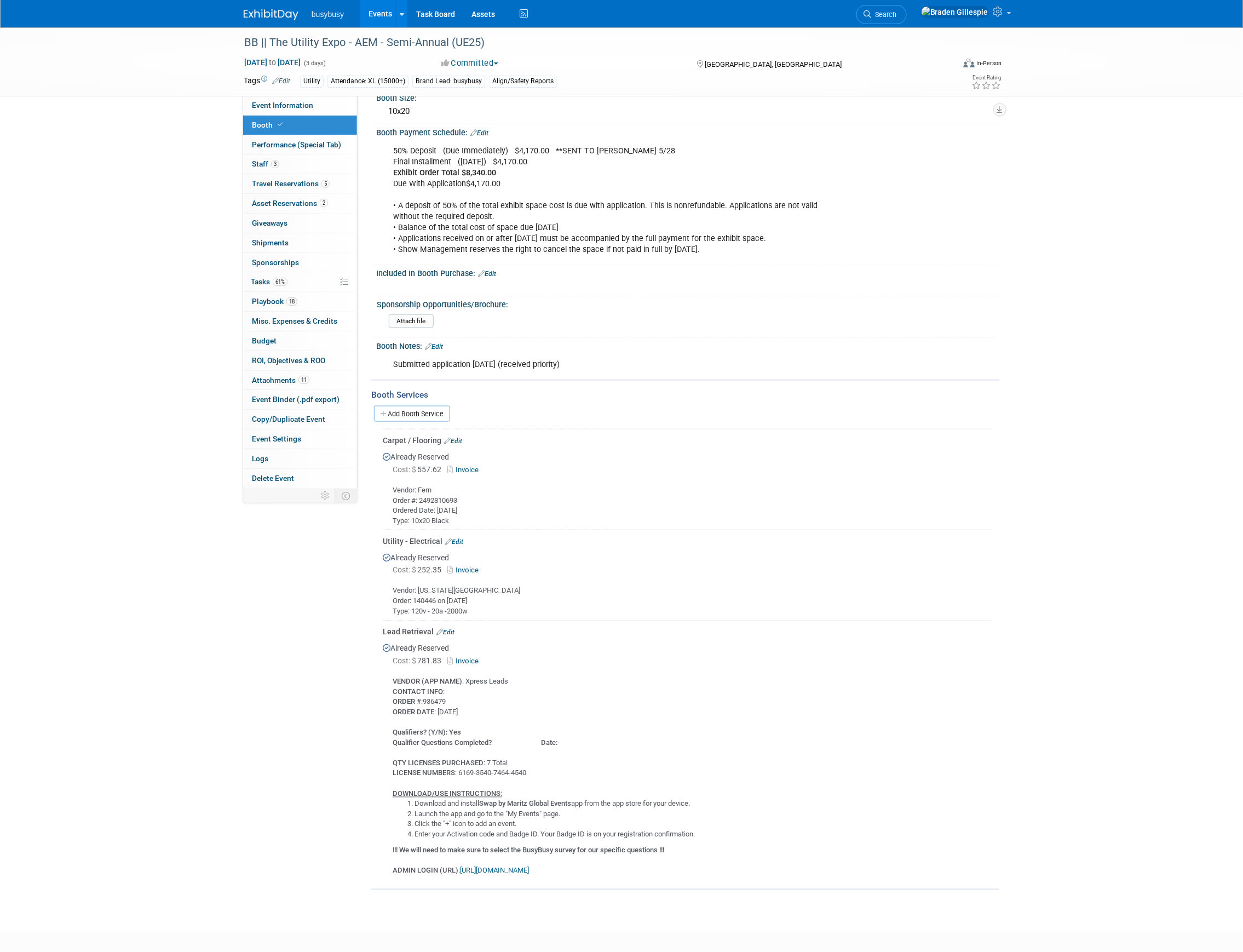
scroll to position [420, 0]
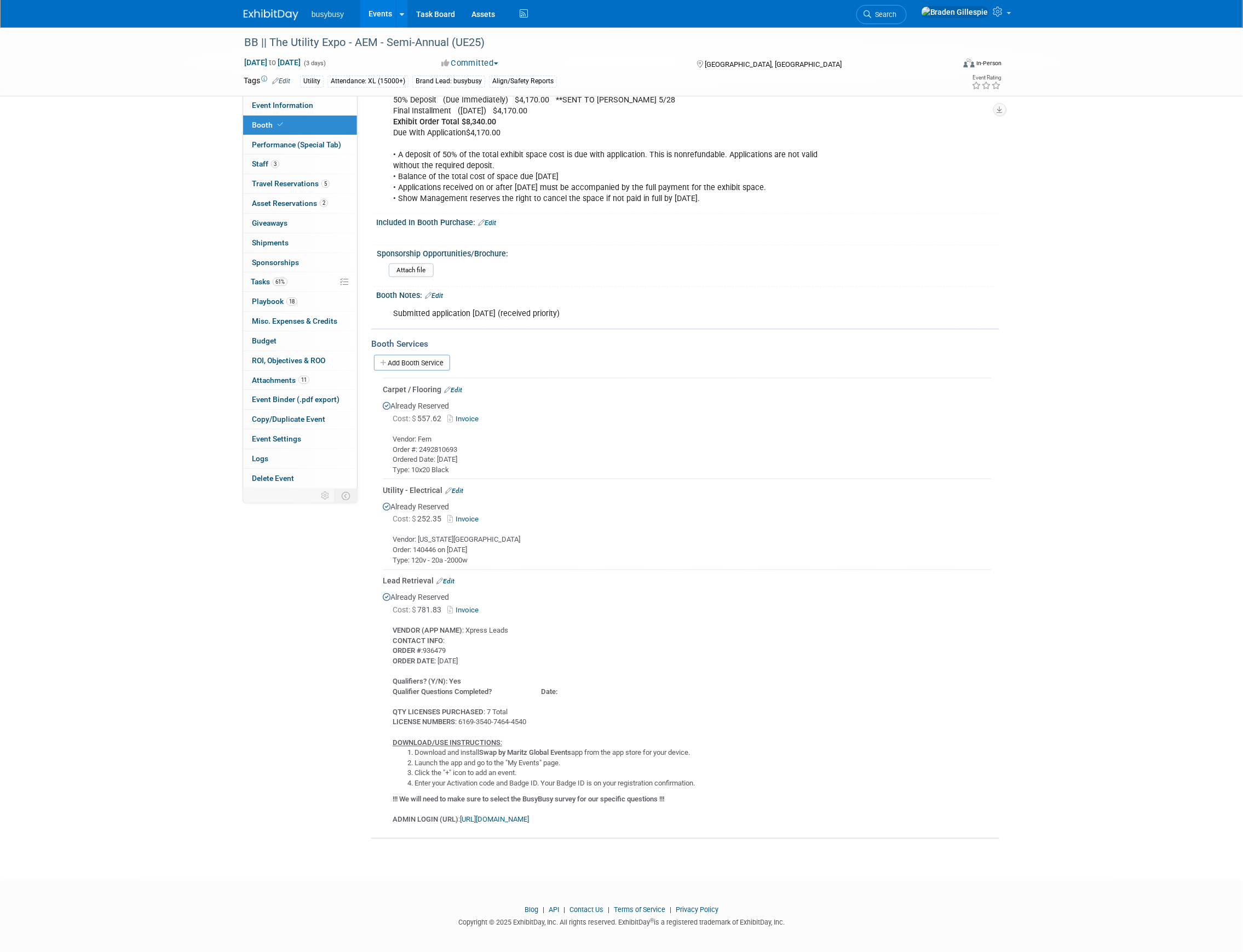
click at [447, 579] on div "Lead Retrieval Edit" at bounding box center [687, 581] width 609 height 11
click at [447, 578] on link "Edit" at bounding box center [445, 582] width 18 height 8
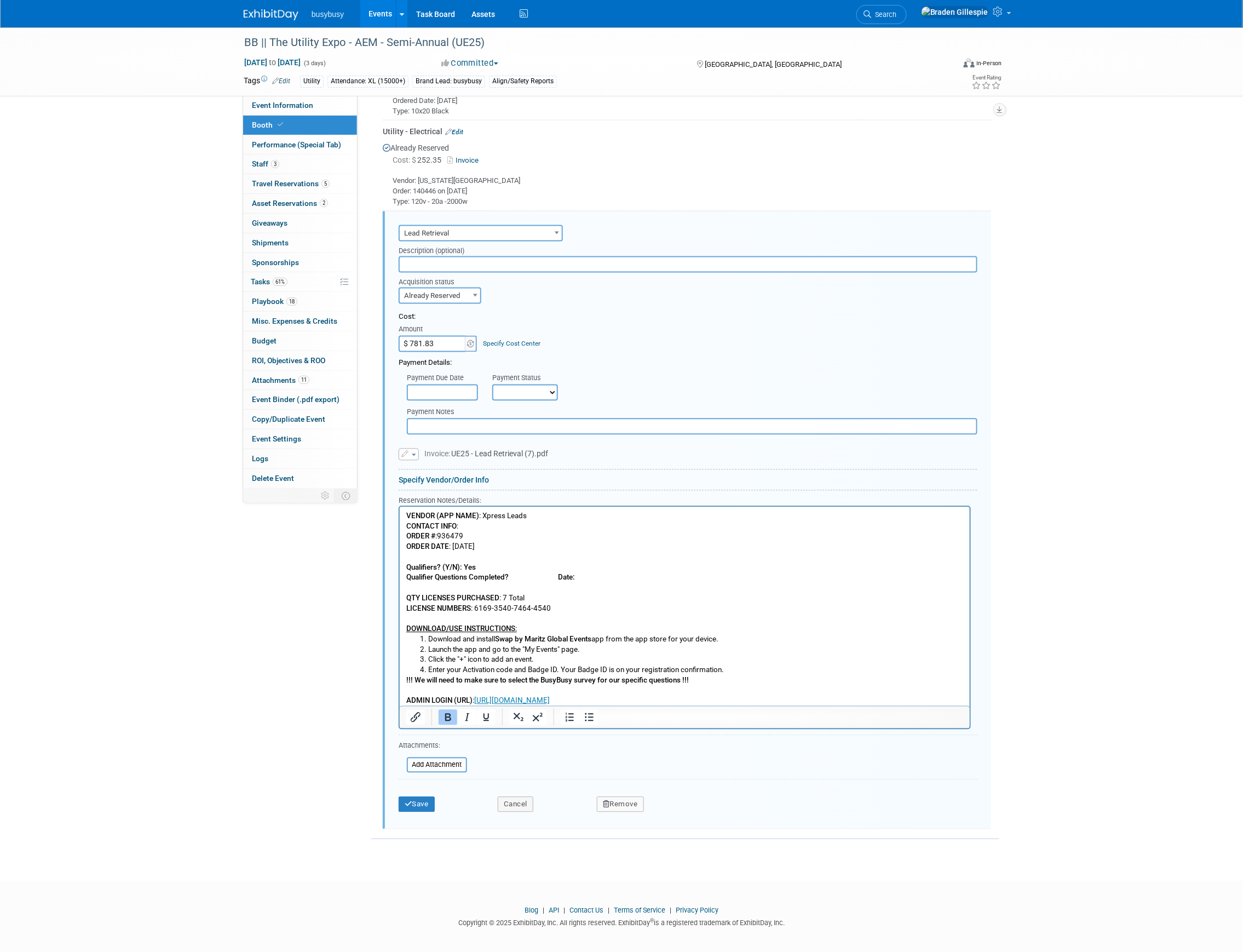
scroll to position [0, 0]
click at [421, 797] on button "Save" at bounding box center [417, 805] width 36 height 15
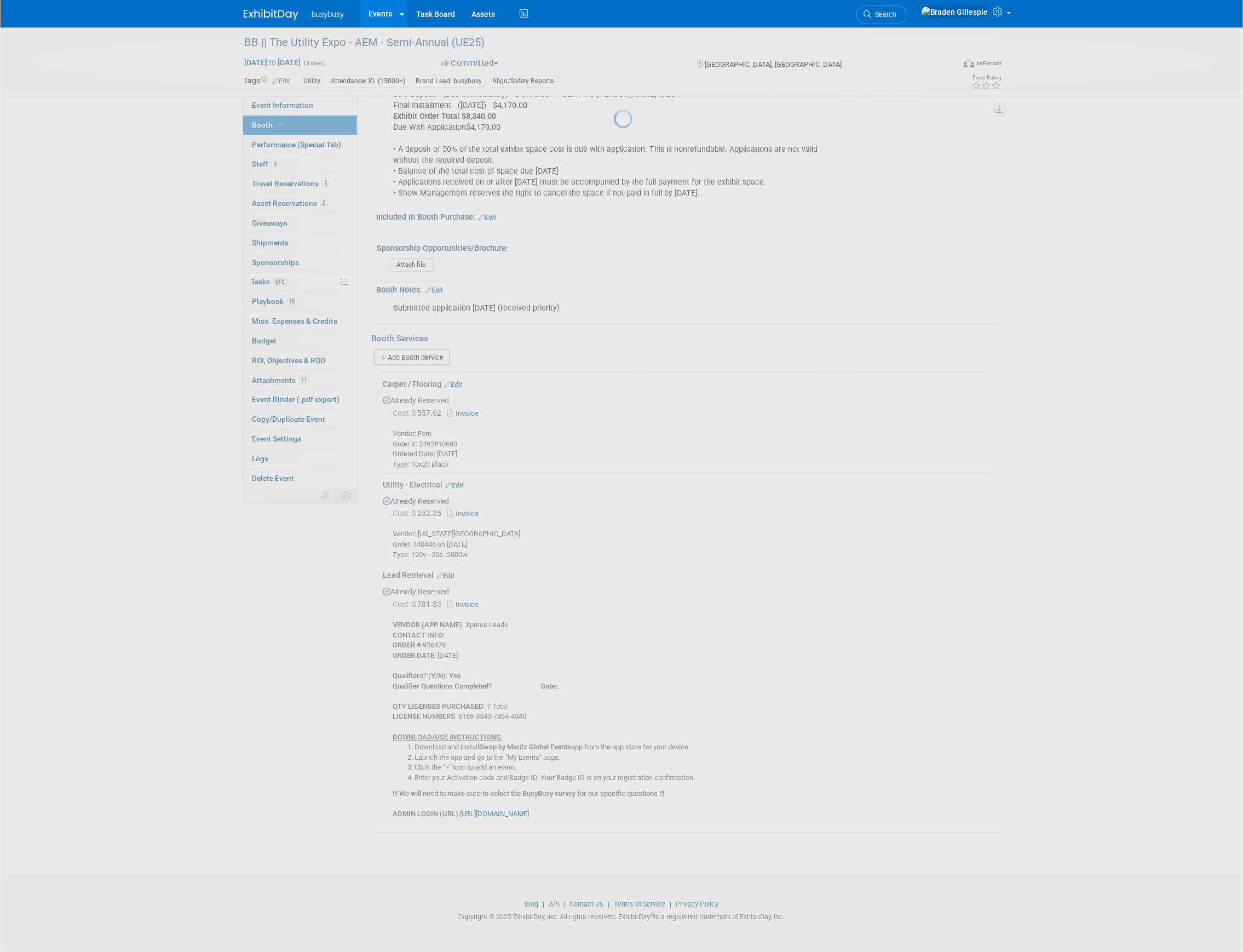
scroll to position [420, 0]
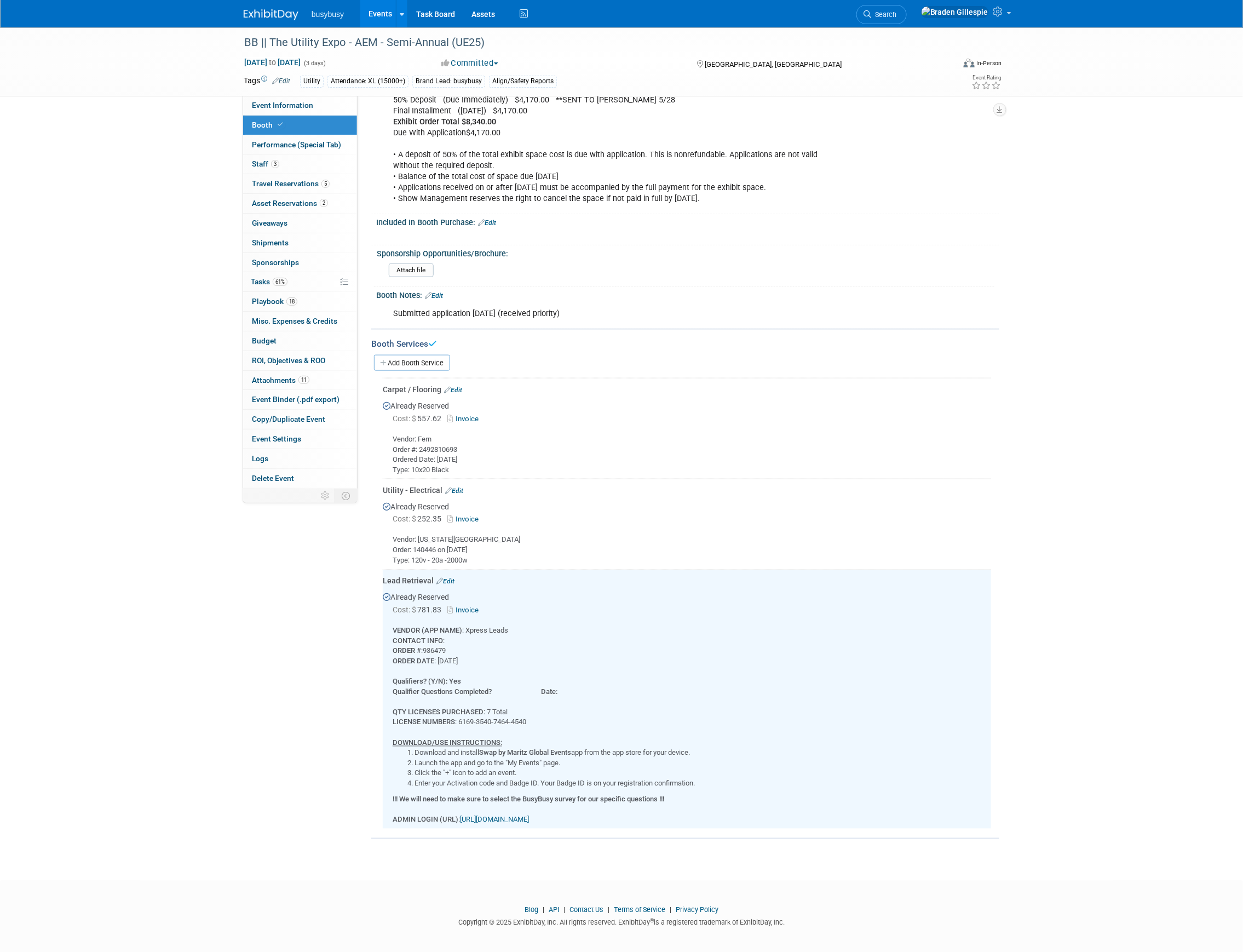
click at [266, 13] on img at bounding box center [271, 15] width 55 height 11
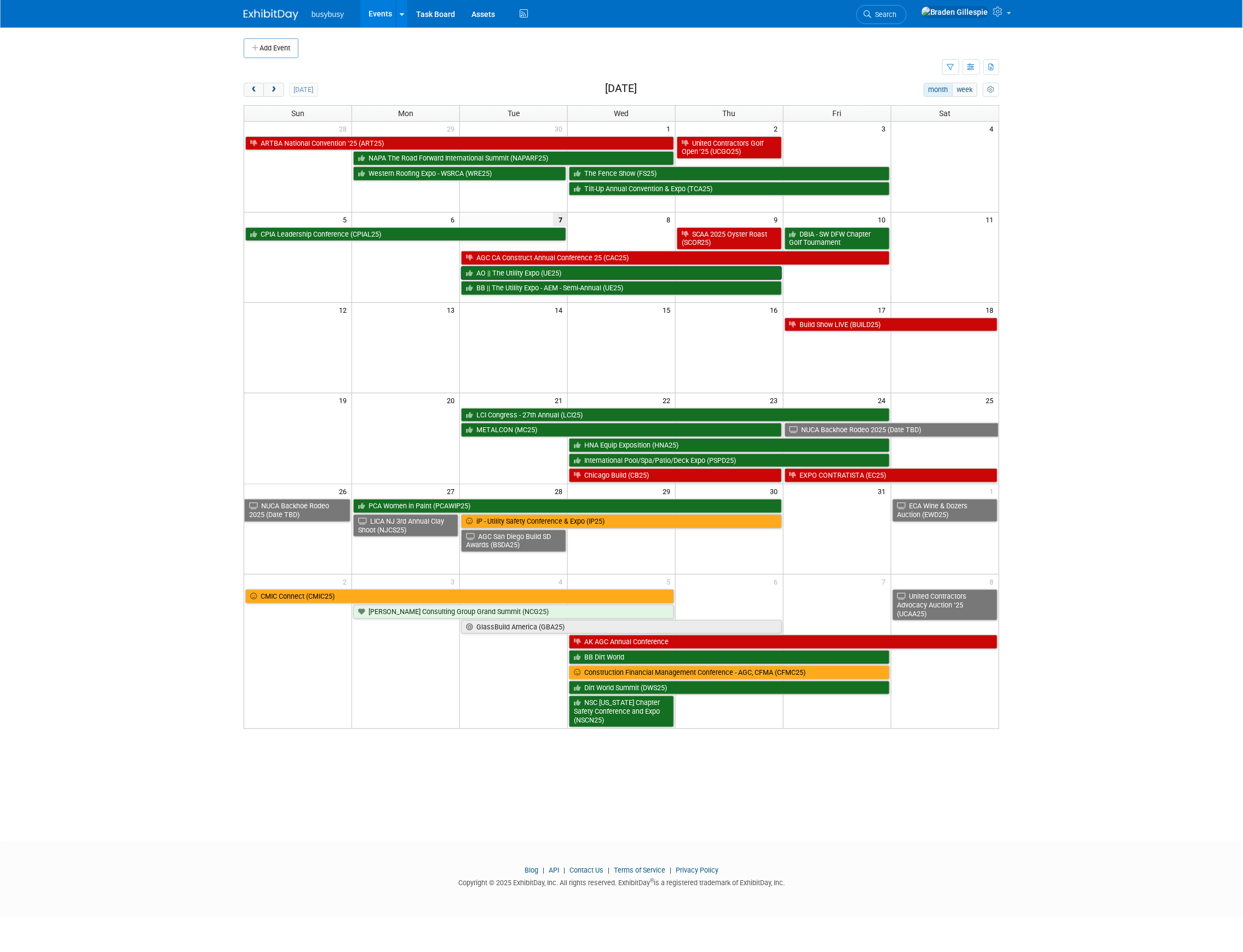
click at [519, 277] on link "AO || The Utility Expo (UE25)" at bounding box center [621, 273] width 321 height 14
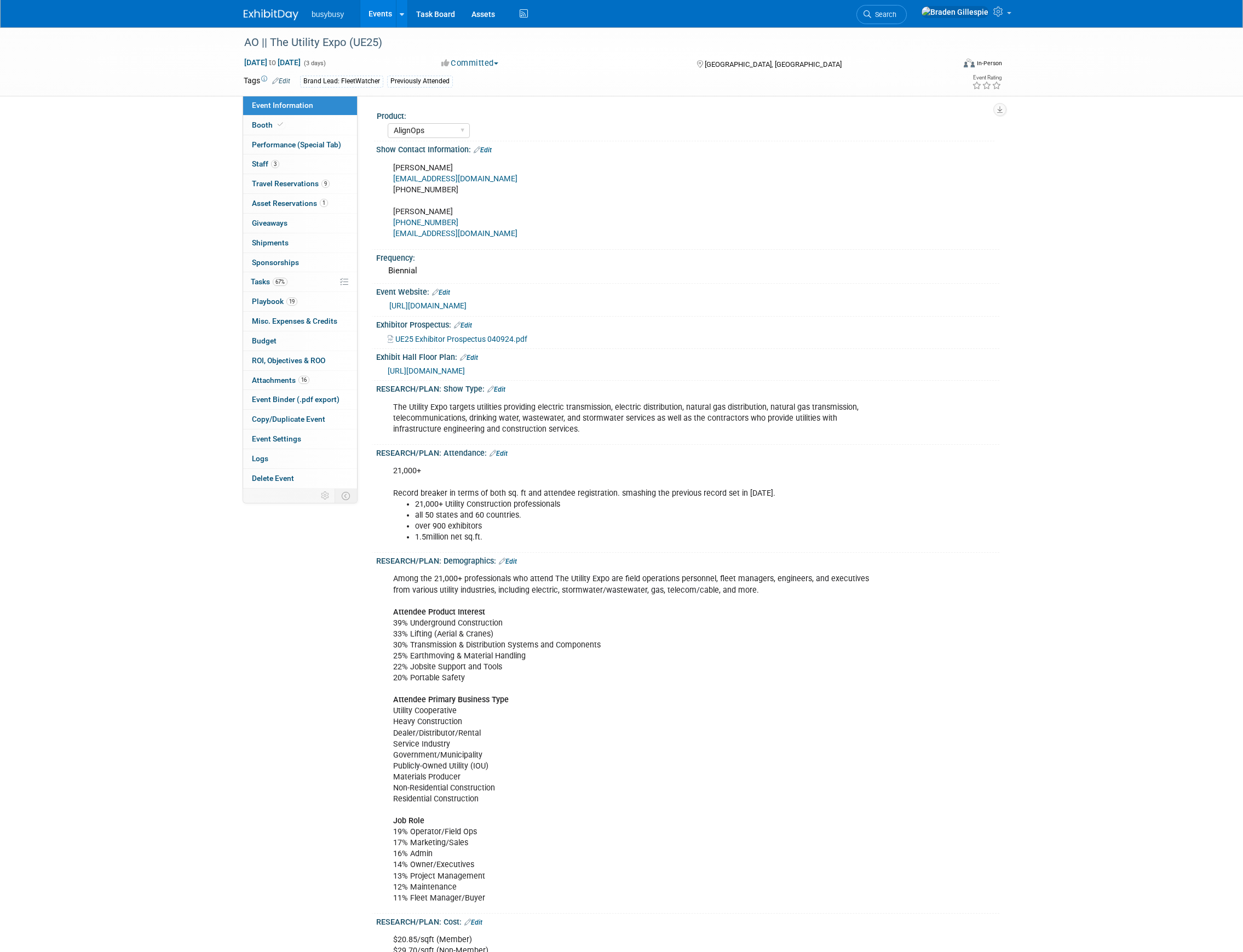
select select "AlignOps"
select select "Member"
drag, startPoint x: 301, startPoint y: 119, endPoint x: 310, endPoint y: 130, distance: 14.2
click at [301, 119] on link "Booth" at bounding box center [300, 125] width 114 height 19
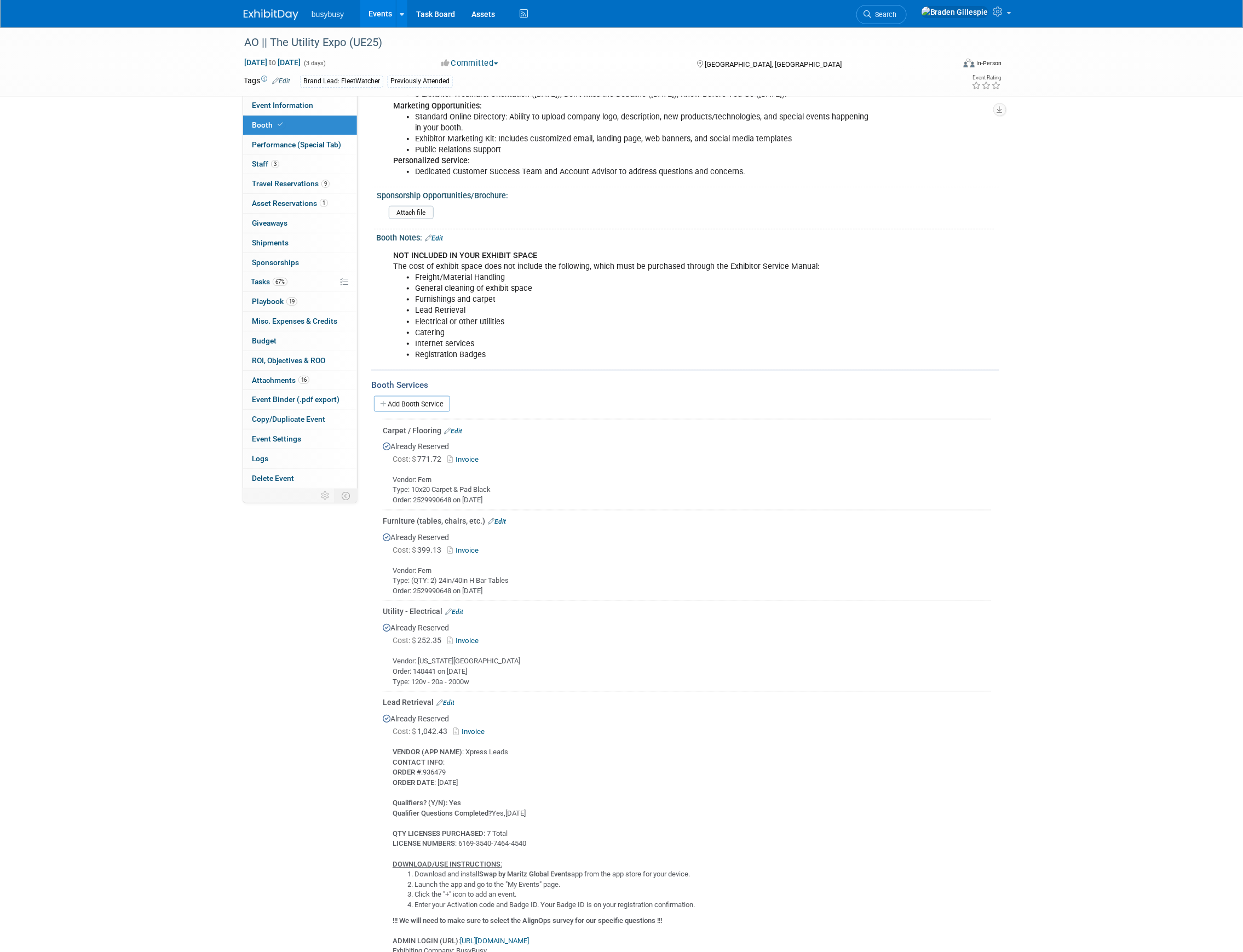
scroll to position [658, 0]
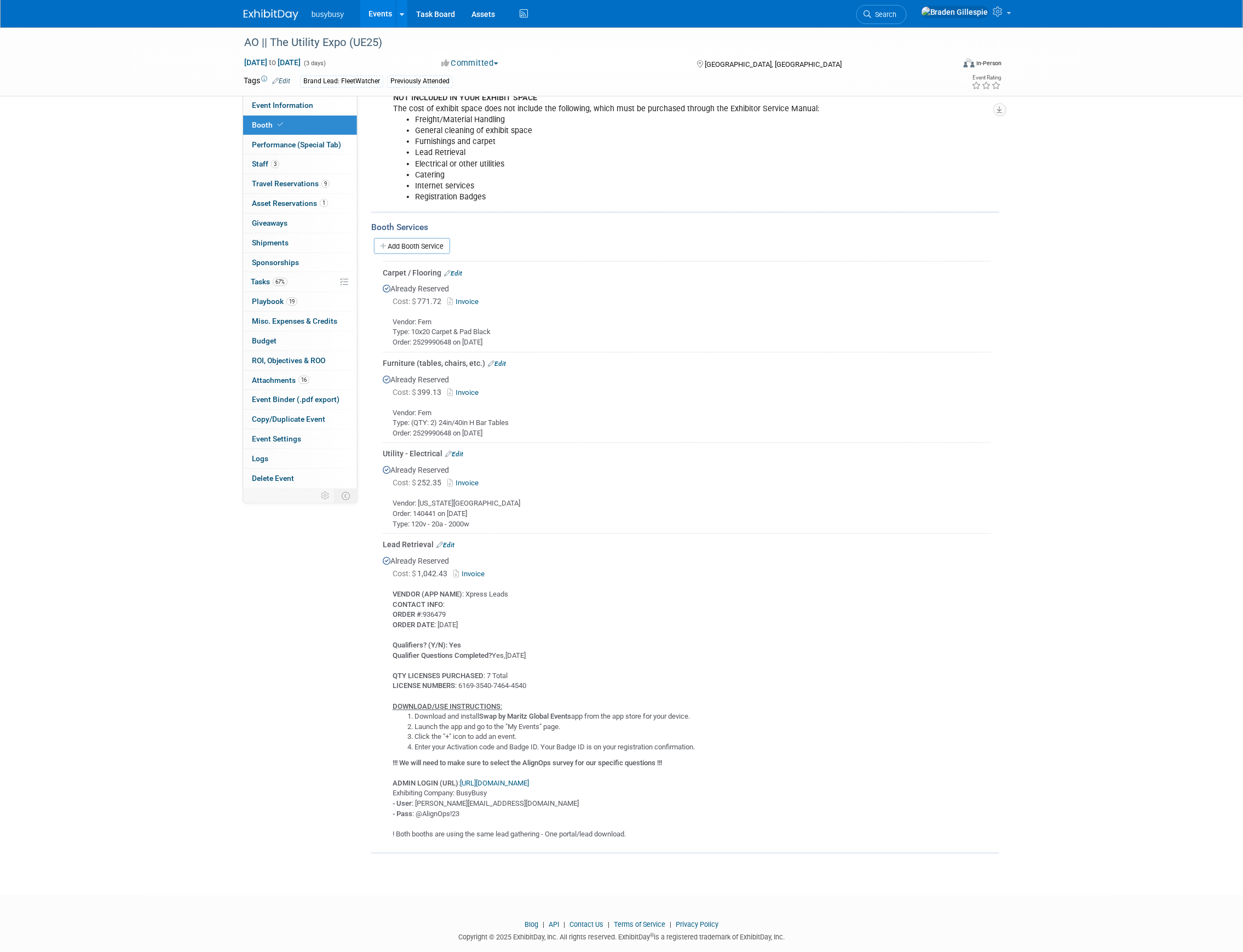
click at [452, 541] on link "Edit" at bounding box center [445, 545] width 18 height 8
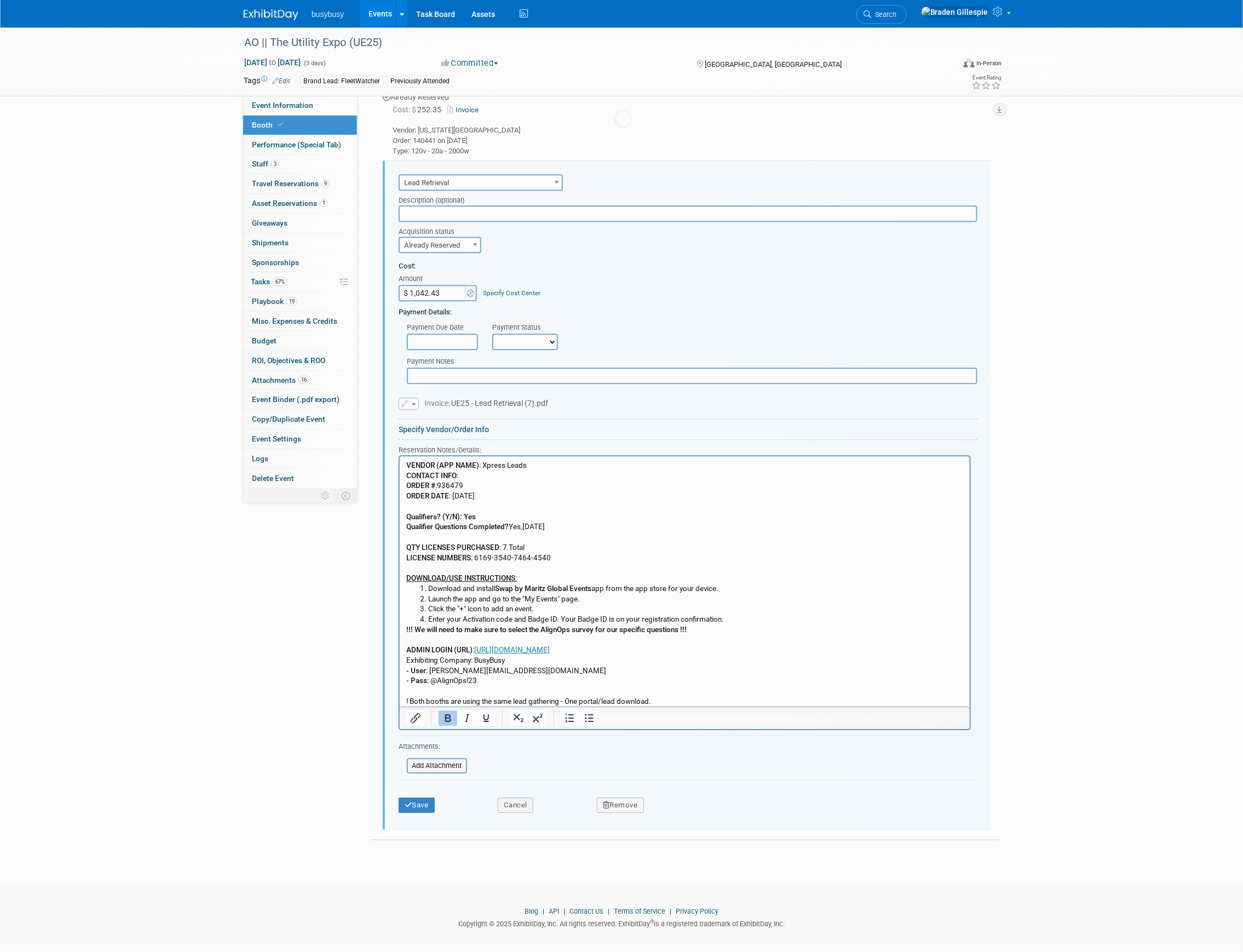
scroll to position [0, 0]
drag, startPoint x: 489, startPoint y: 683, endPoint x: 476, endPoint y: 651, distance: 34.5
click at [476, 651] on p "!!! We will need to make sure to select the AlignOps survey for our specific qu…" at bounding box center [685, 666] width 558 height 82
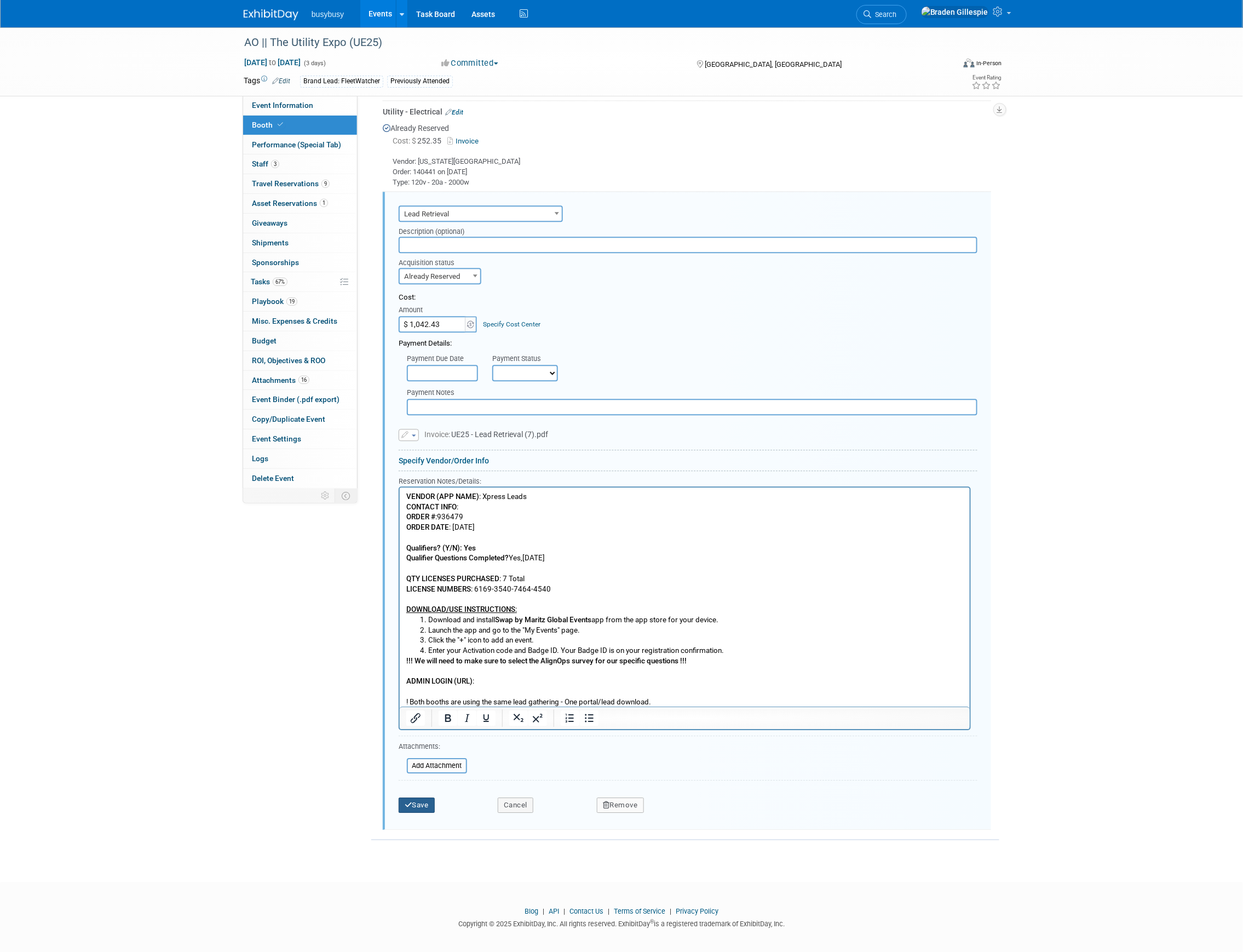
click at [415, 802] on button "Save" at bounding box center [417, 806] width 36 height 15
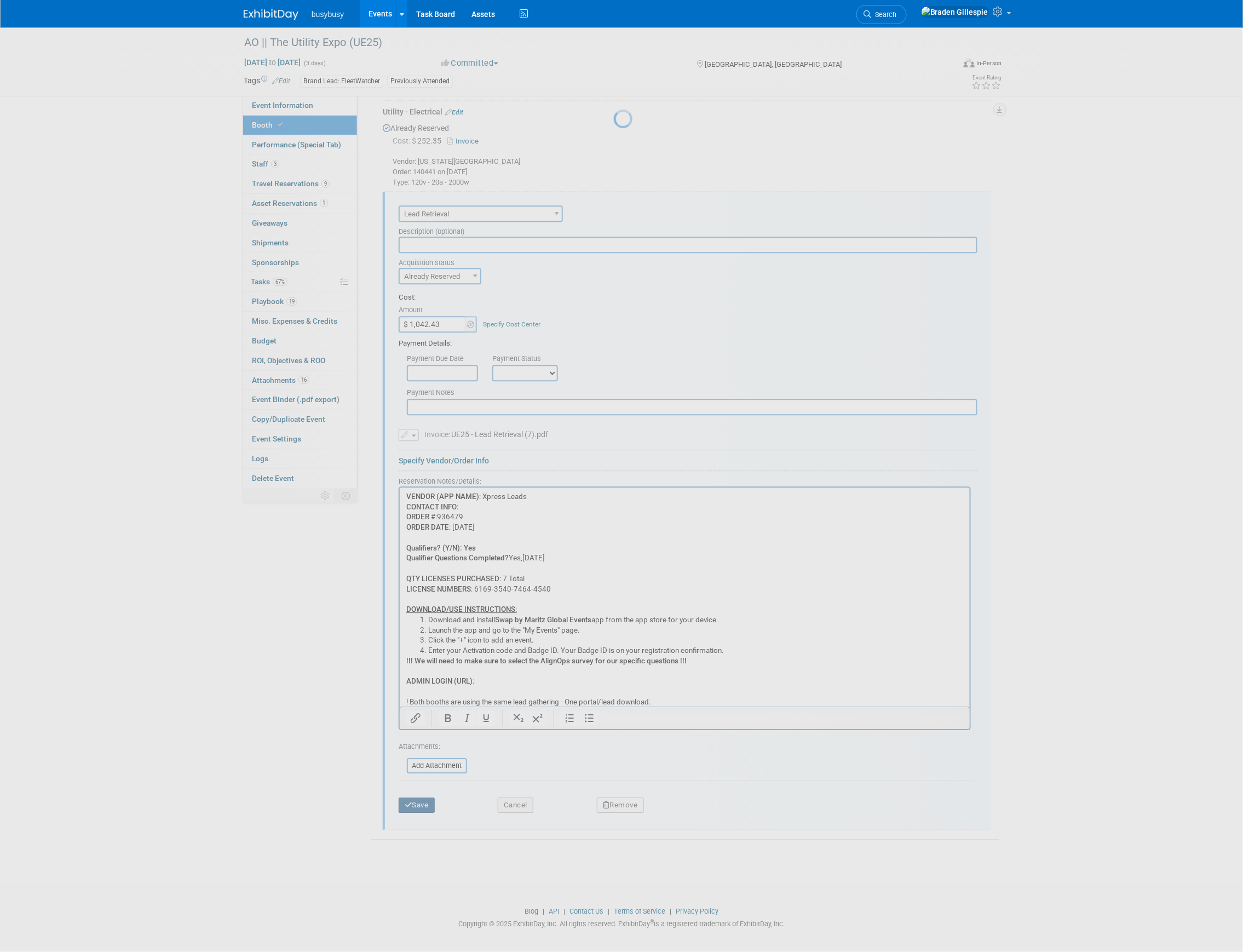
scroll to position [642, 0]
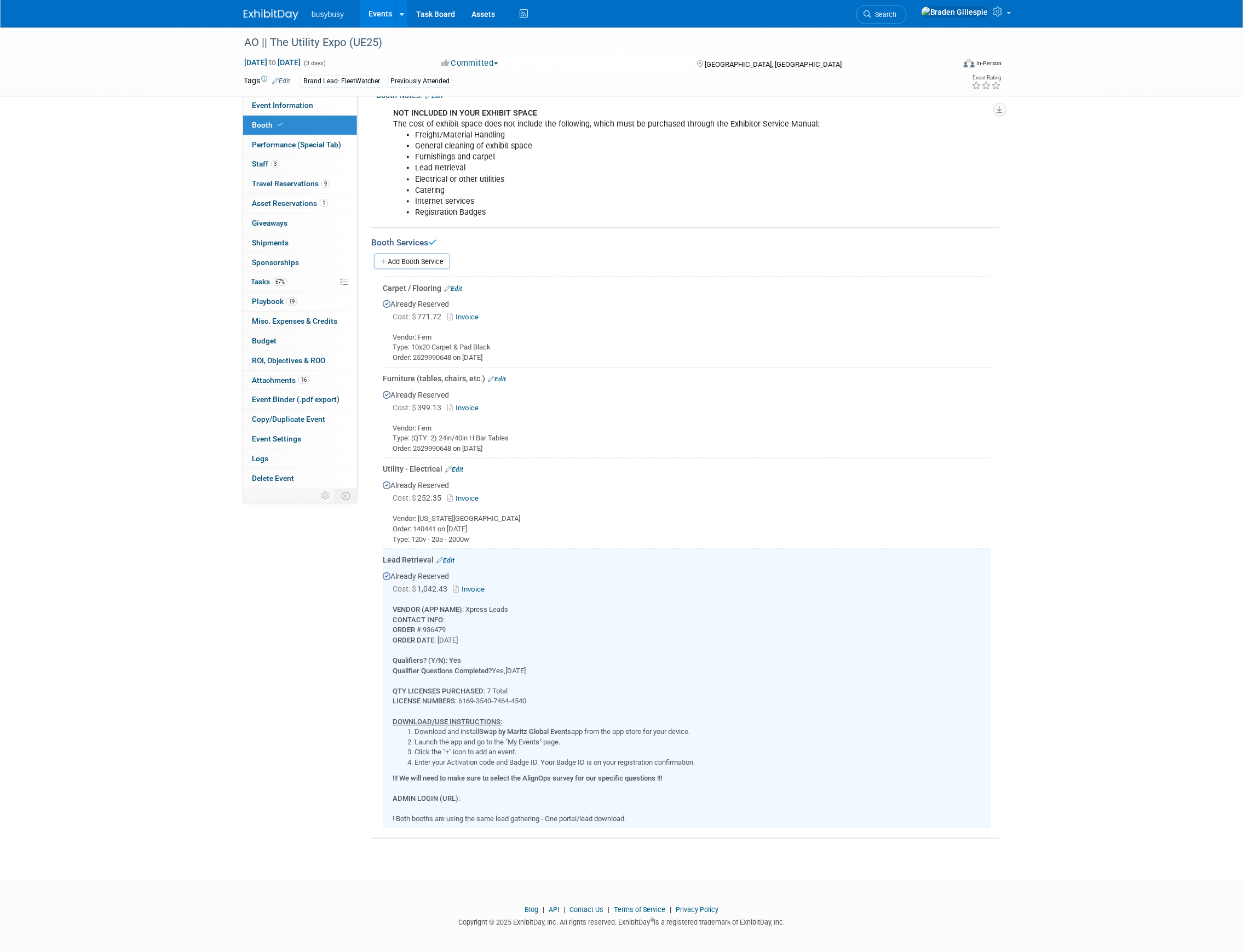
click at [448, 557] on link "Edit" at bounding box center [445, 561] width 18 height 8
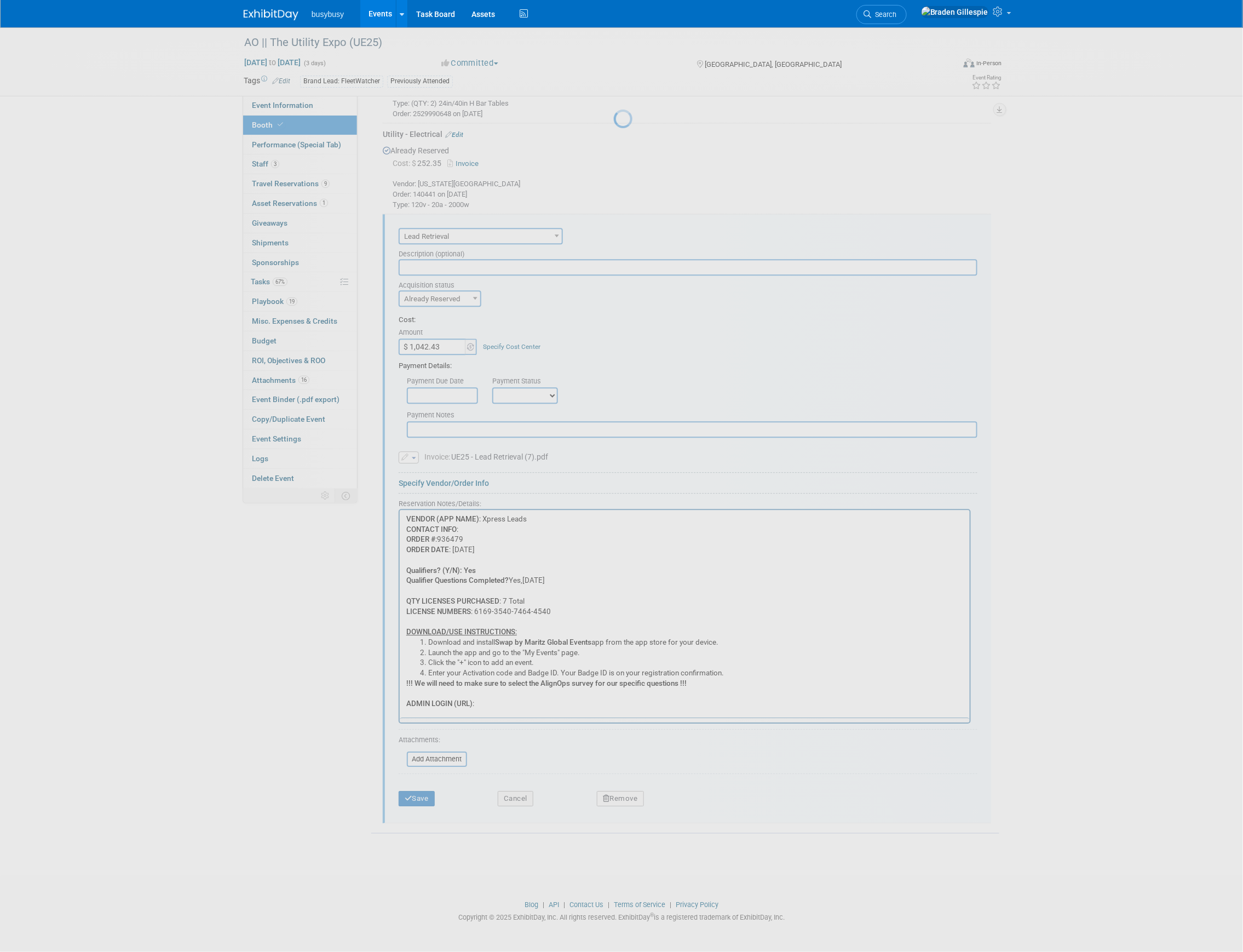
scroll to position [0, 0]
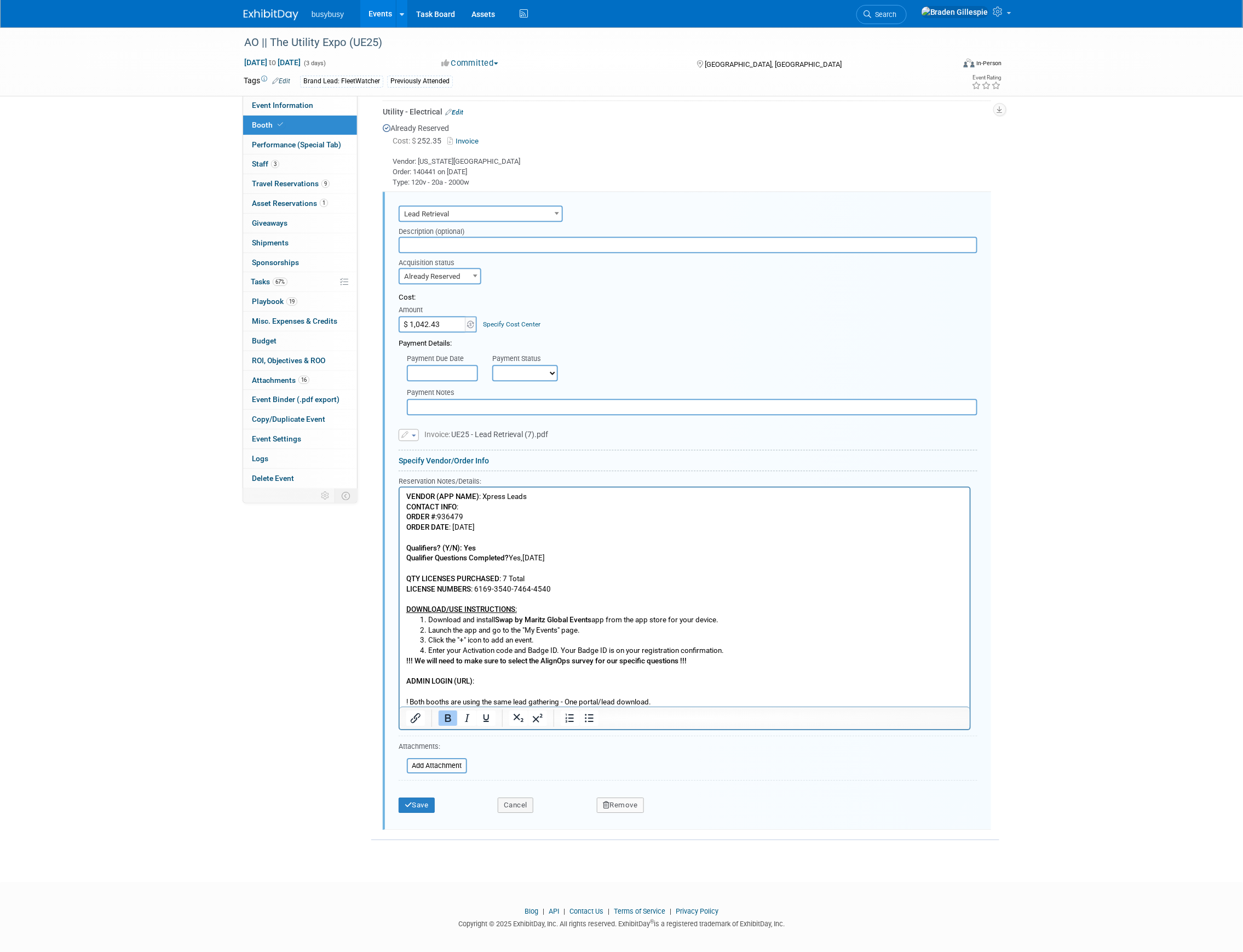
click at [560, 696] on p "!!! We will need to make sure to select the AlignOps survey for our specific qu…" at bounding box center [685, 682] width 558 height 51
click at [515, 686] on p "!!! We will need to make sure to select the AlignOps survey for our specific qu…" at bounding box center [685, 682] width 558 height 51
click at [416, 717] on icon "Insert/edit link" at bounding box center [415, 718] width 13 height 13
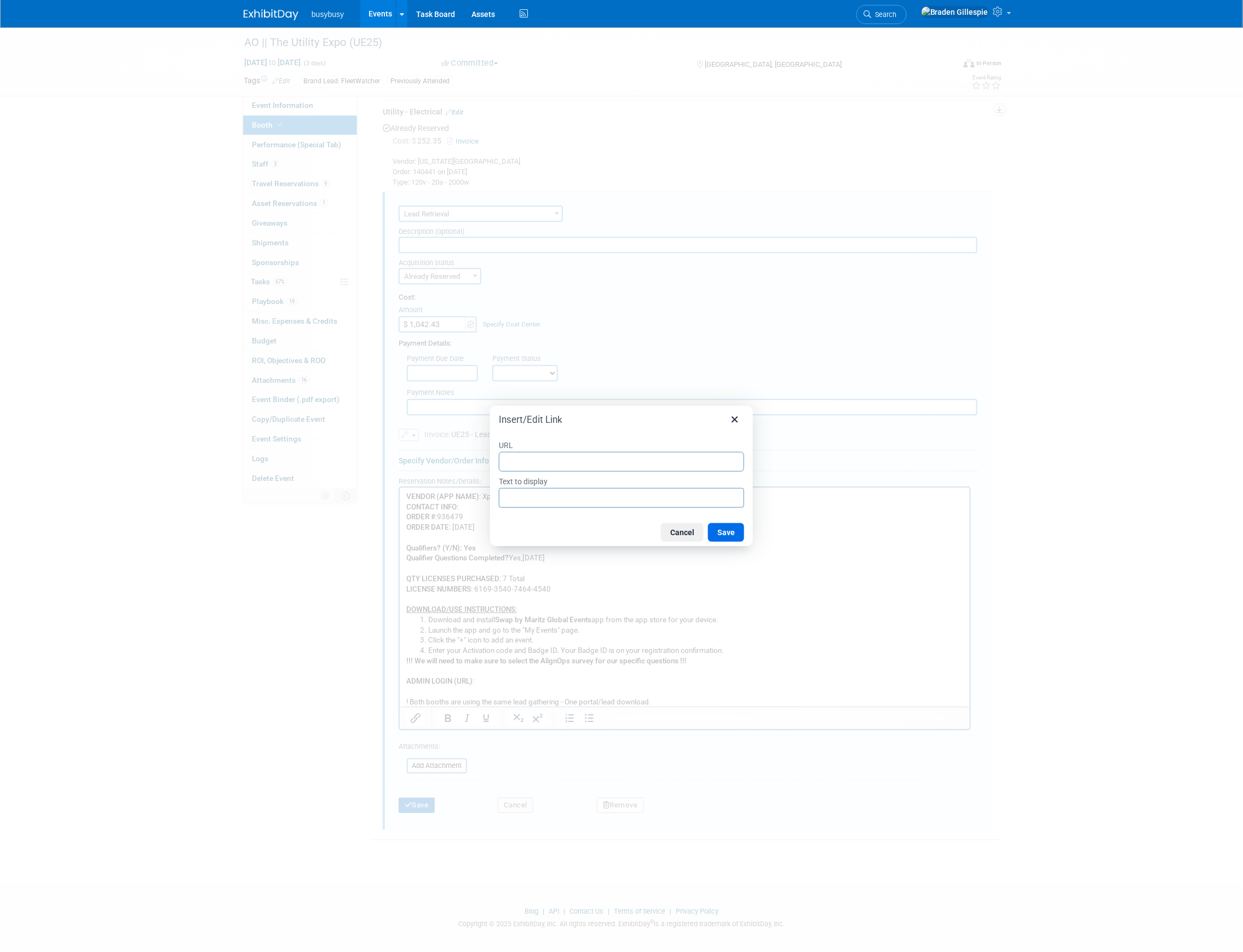
type input "[URL][DOMAIN_NAME]"
click at [723, 531] on button "Save" at bounding box center [726, 532] width 36 height 19
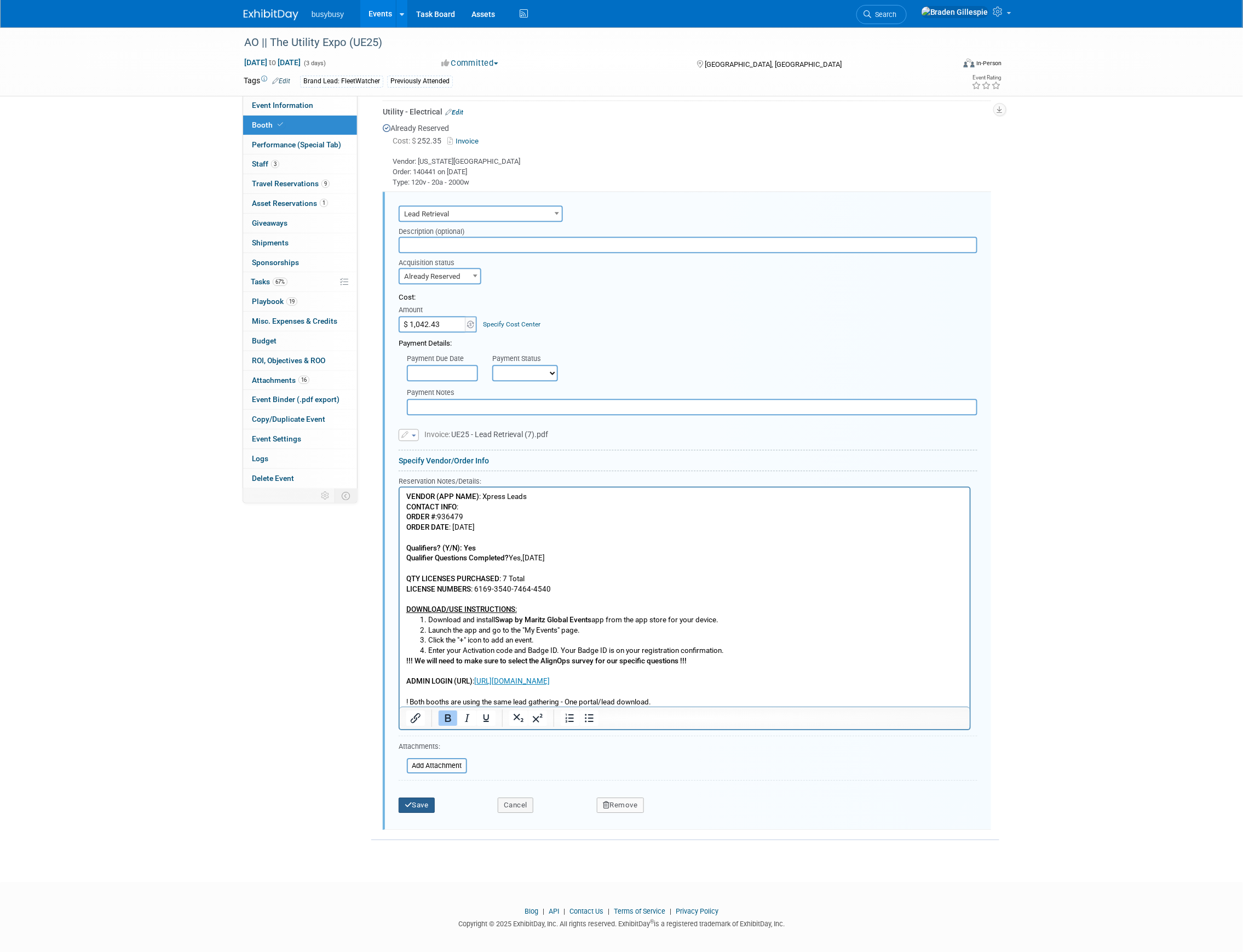
click at [413, 801] on button "Save" at bounding box center [417, 806] width 36 height 15
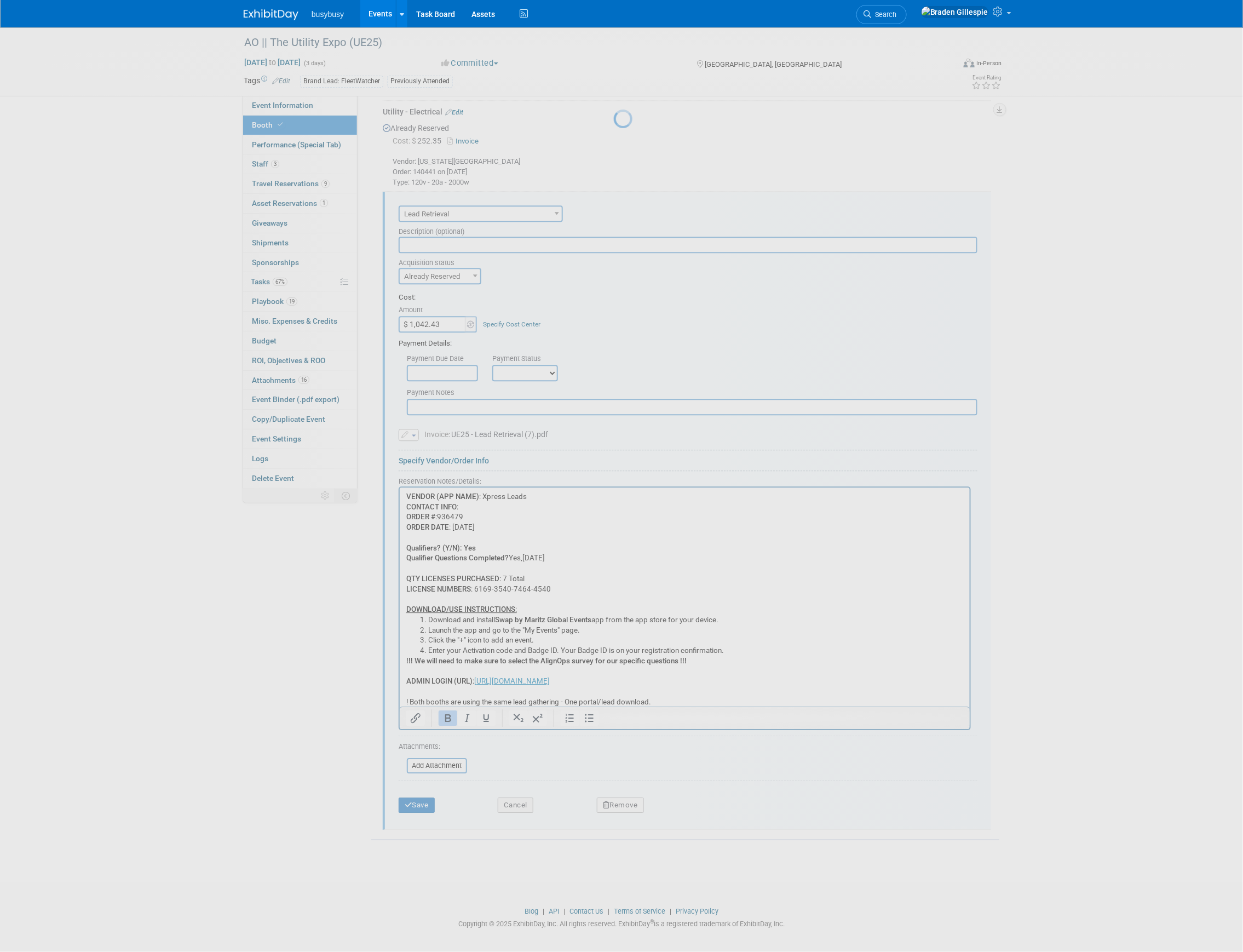
scroll to position [642, 0]
